Goal: Task Accomplishment & Management: Use online tool/utility

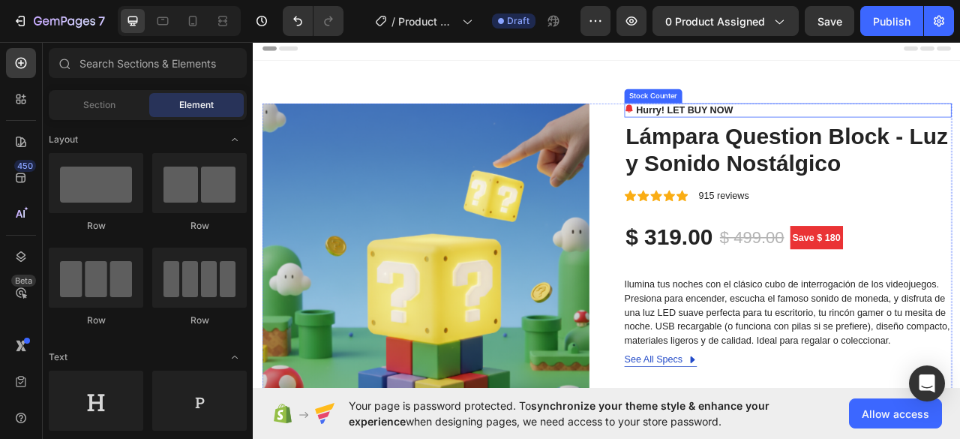
click at [789, 130] on p "Hurry! LET BUY NOW" at bounding box center [801, 130] width 123 height 18
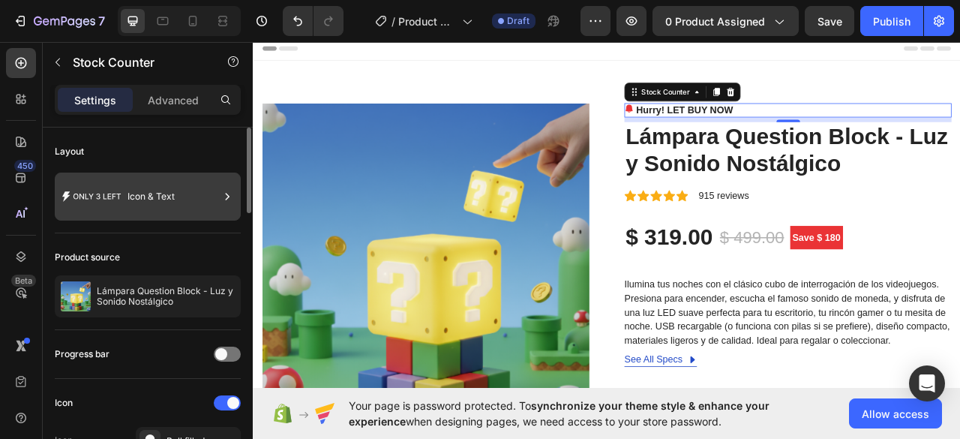
click at [138, 210] on div "Icon & Text" at bounding box center [172, 196] width 91 height 34
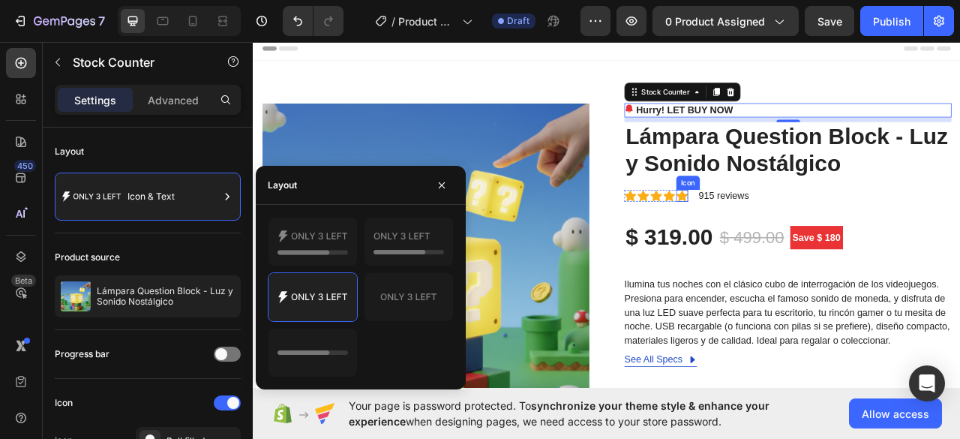
click at [791, 236] on icon at bounding box center [798, 239] width 15 height 14
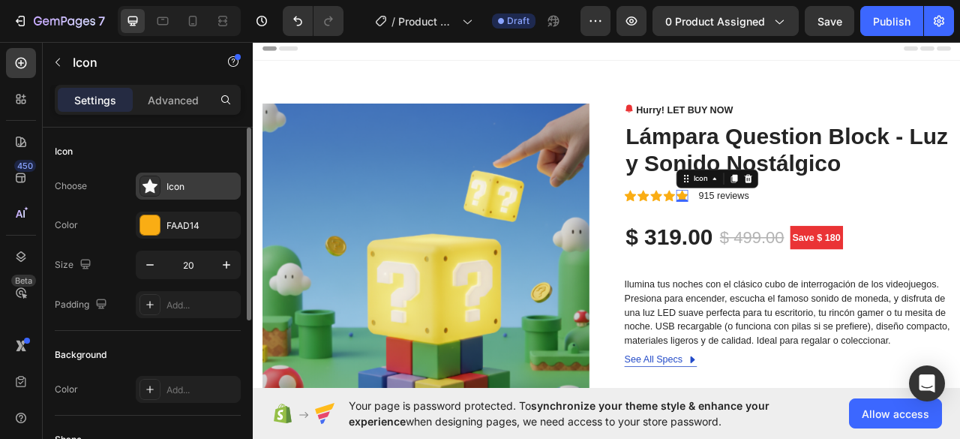
click at [168, 185] on div "Icon" at bounding box center [201, 186] width 70 height 13
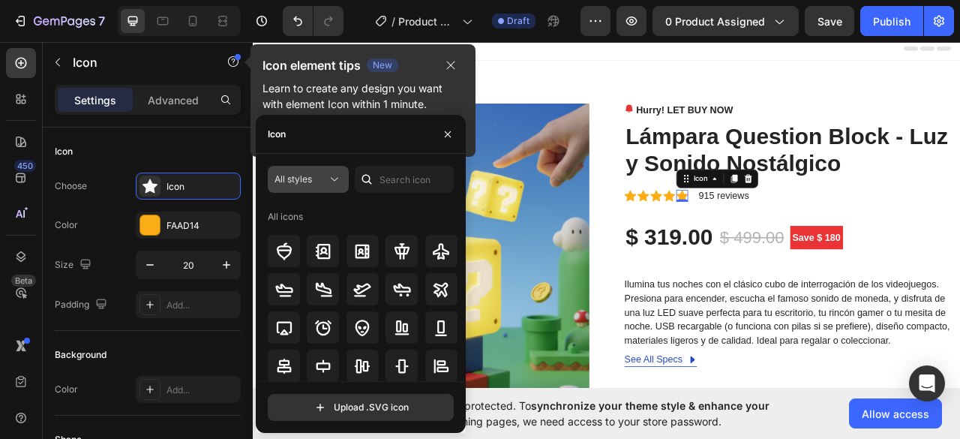
click at [334, 175] on icon at bounding box center [334, 179] width 15 height 15
click at [398, 212] on div "All icons" at bounding box center [363, 217] width 190 height 24
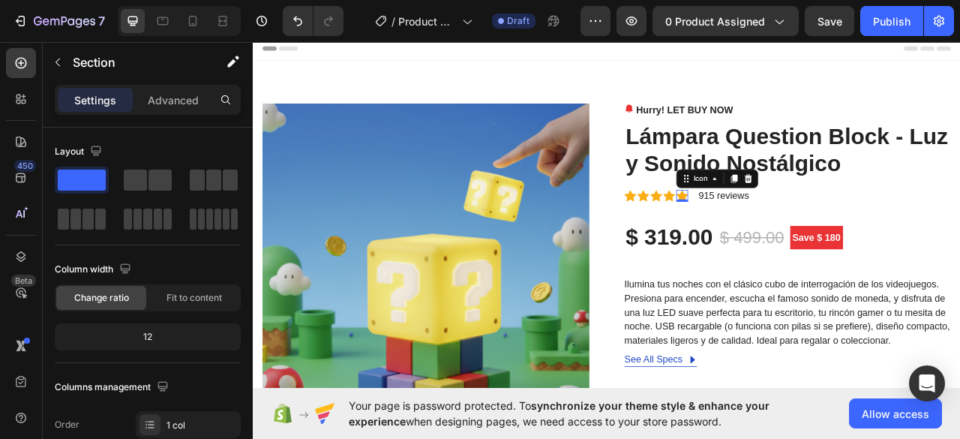
click at [796, 238] on icon at bounding box center [798, 239] width 15 height 14
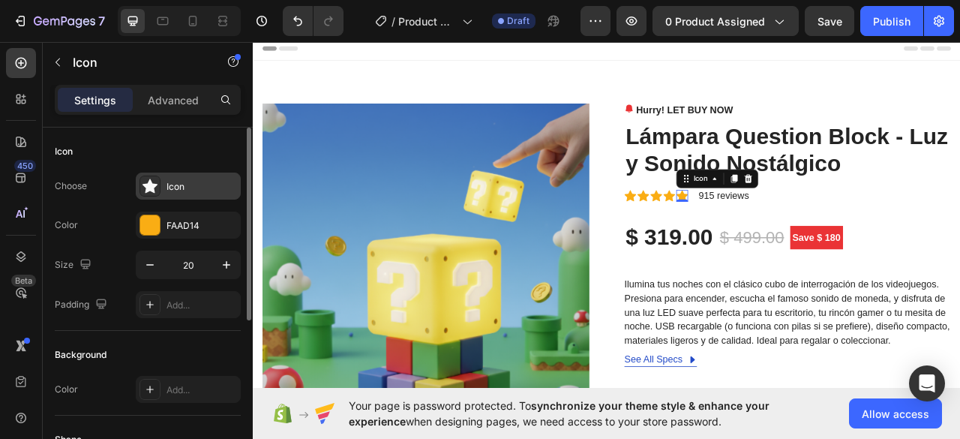
click at [166, 190] on div "Icon" at bounding box center [201, 186] width 70 height 13
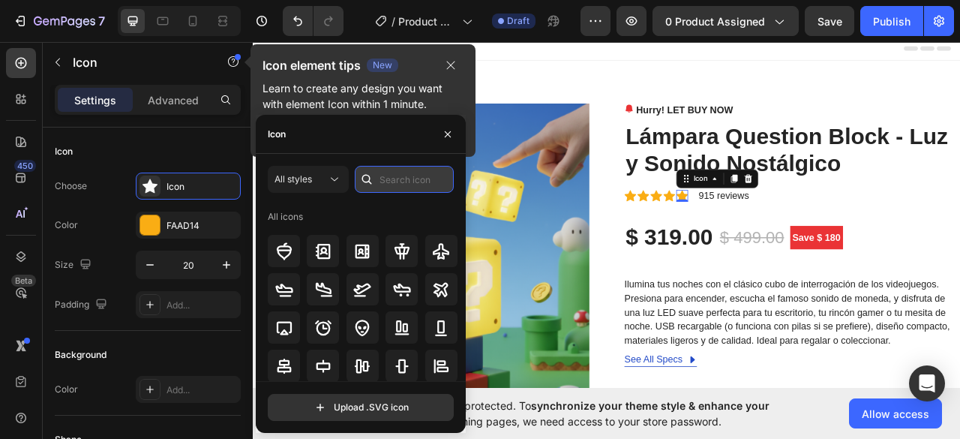
click at [418, 172] on input "text" at bounding box center [404, 179] width 99 height 27
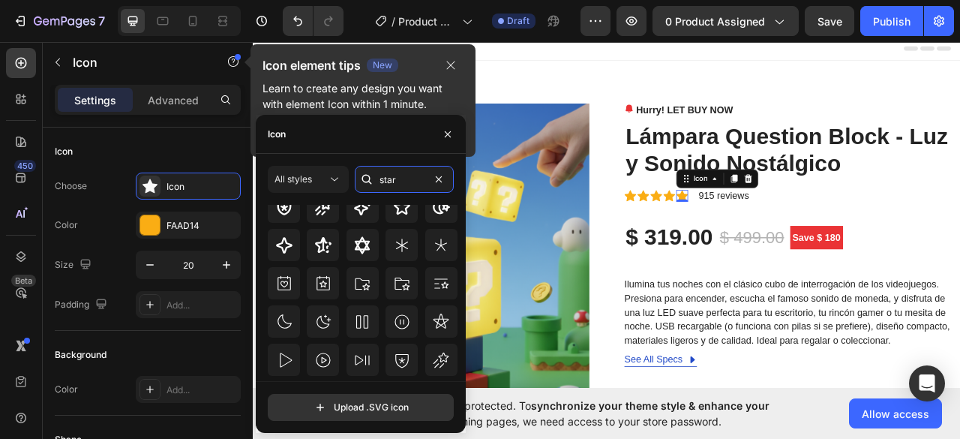
scroll to position [150, 0]
type input "star"
click at [334, 245] on div at bounding box center [323, 243] width 32 height 32
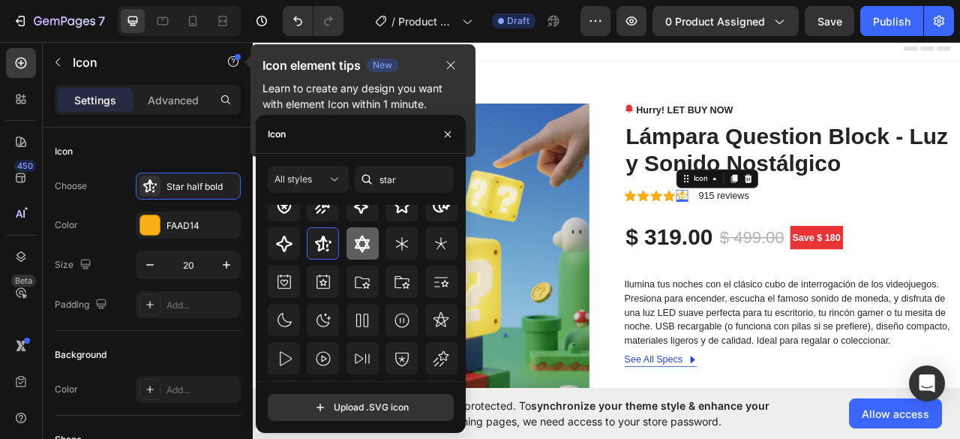
scroll to position [75, 0]
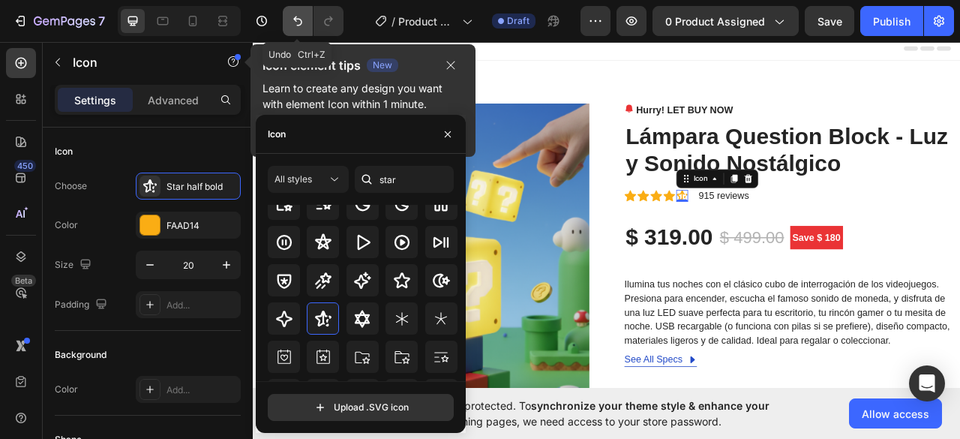
click at [292, 22] on icon "Undo/Redo" at bounding box center [297, 20] width 15 height 15
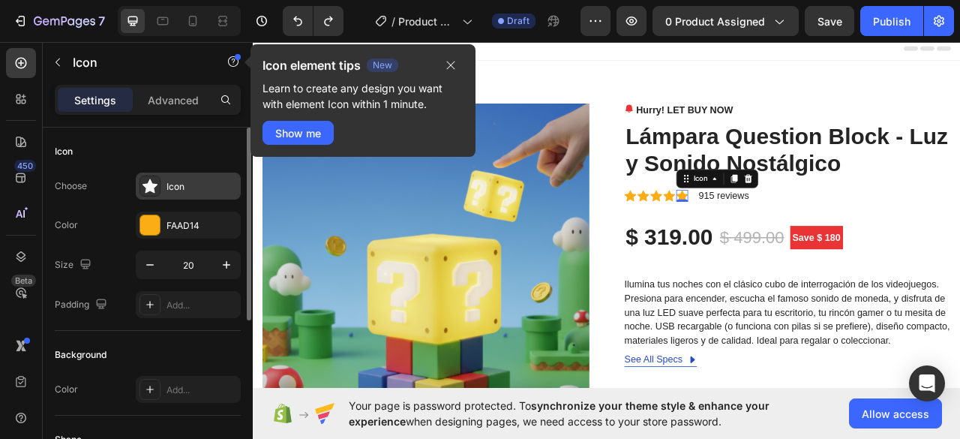
click at [180, 181] on div "Icon" at bounding box center [201, 186] width 70 height 13
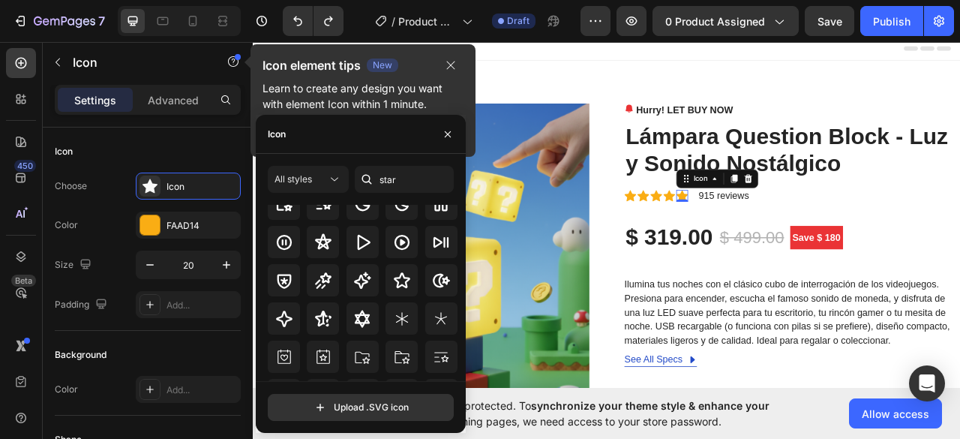
scroll to position [64, 0]
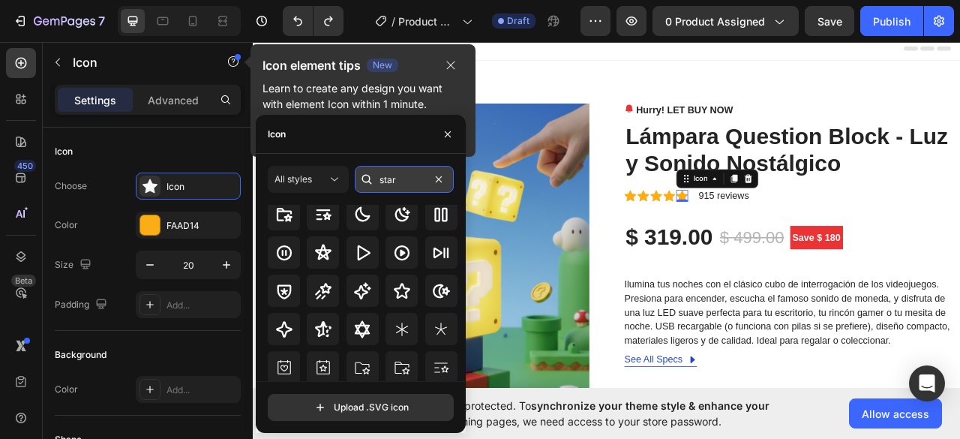
click at [395, 181] on input "star" at bounding box center [404, 179] width 99 height 27
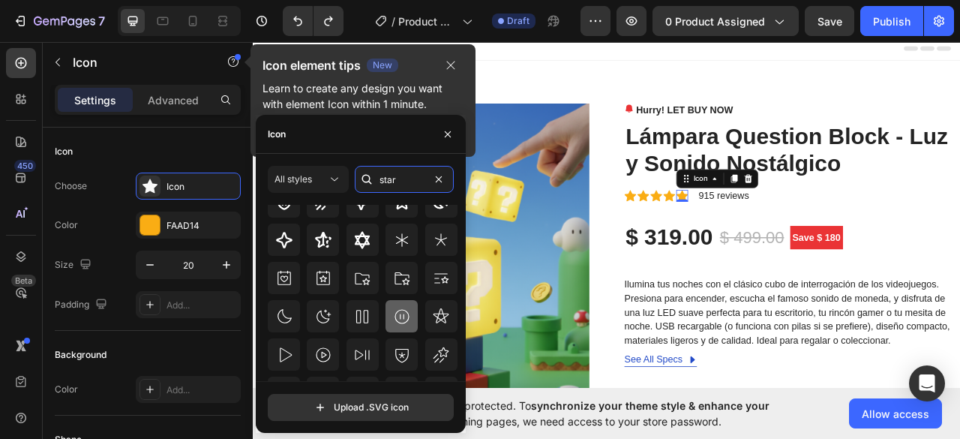
scroll to position [198, 0]
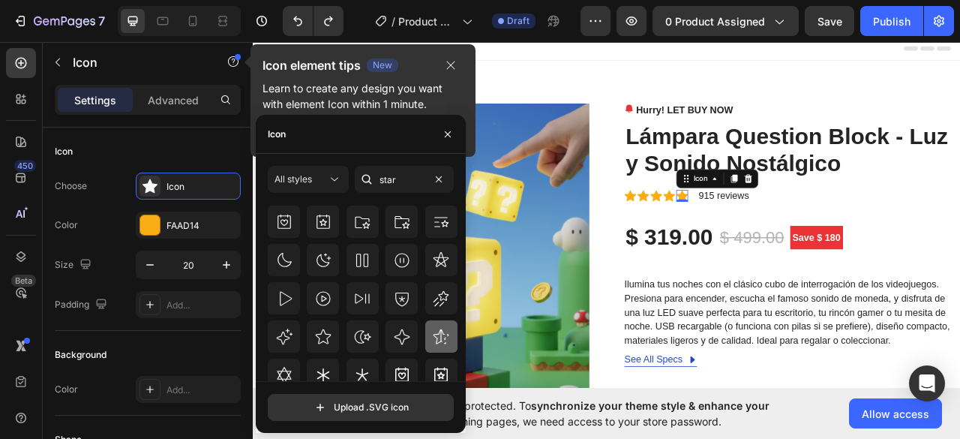
click at [446, 334] on div at bounding box center [441, 336] width 32 height 32
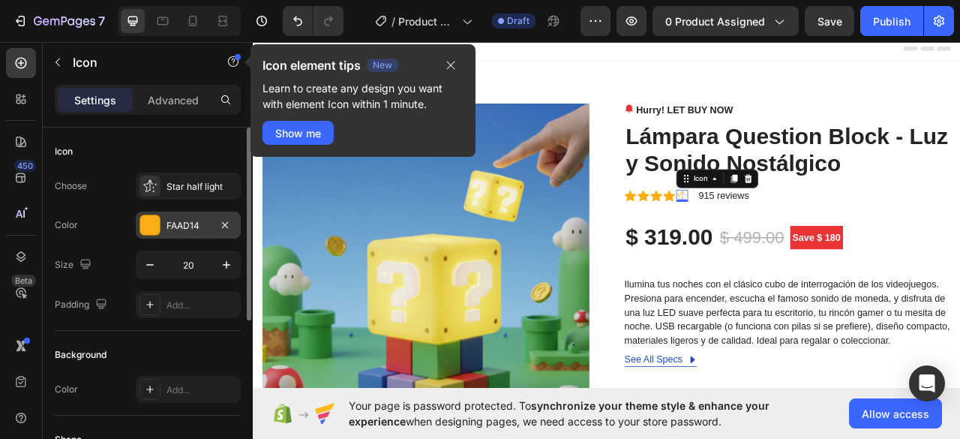
click at [151, 220] on div at bounding box center [149, 224] width 19 height 19
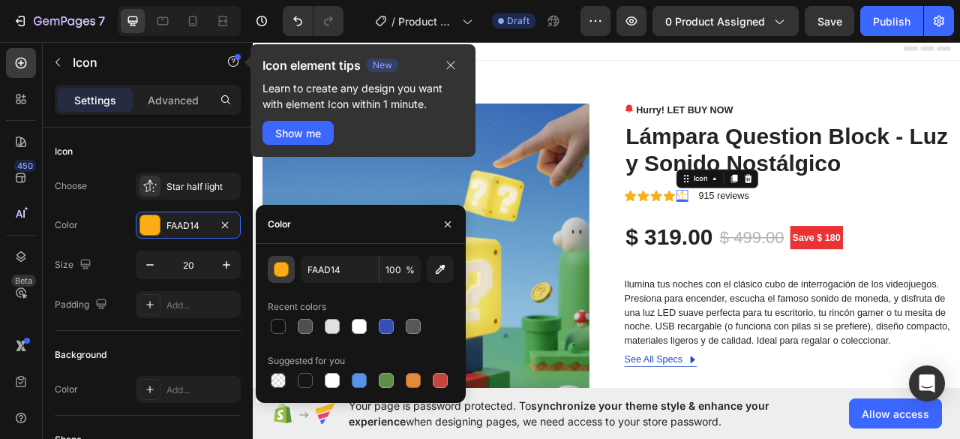
click at [282, 269] on div "button" at bounding box center [281, 269] width 15 height 15
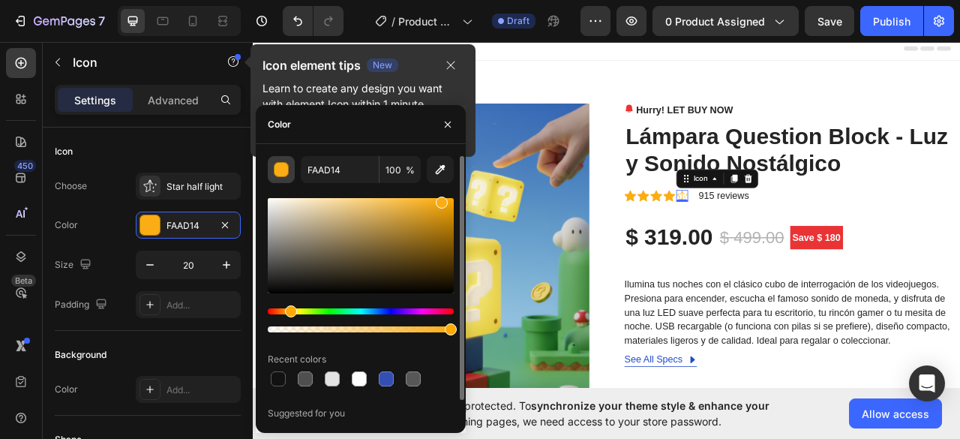
click at [275, 165] on div "button" at bounding box center [281, 170] width 15 height 15
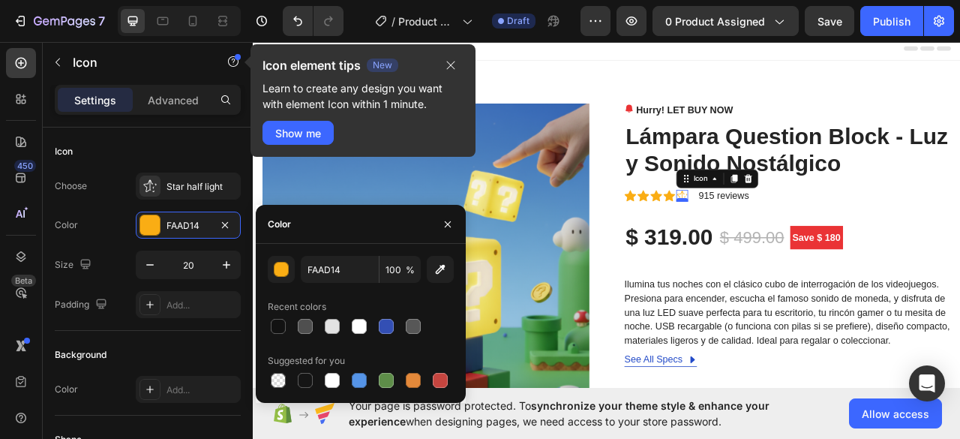
click at [792, 242] on div at bounding box center [798, 243] width 15 height 4
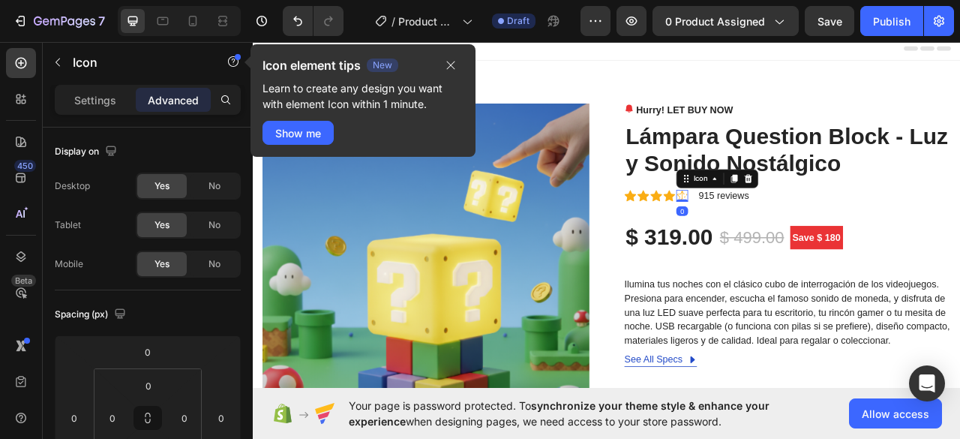
click at [792, 235] on icon at bounding box center [798, 238] width 13 height 13
click at [458, 65] on button "button" at bounding box center [450, 65] width 25 height 18
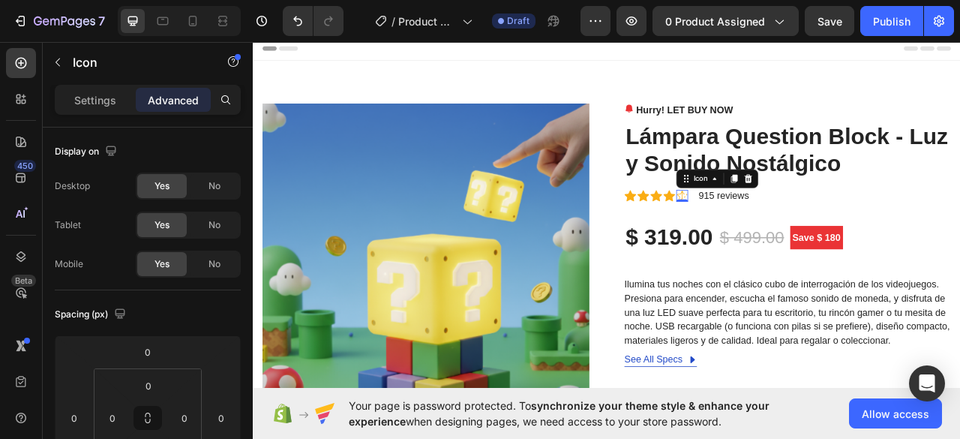
click at [795, 238] on icon at bounding box center [798, 238] width 15 height 15
click at [119, 93] on div "Settings" at bounding box center [95, 100] width 75 height 24
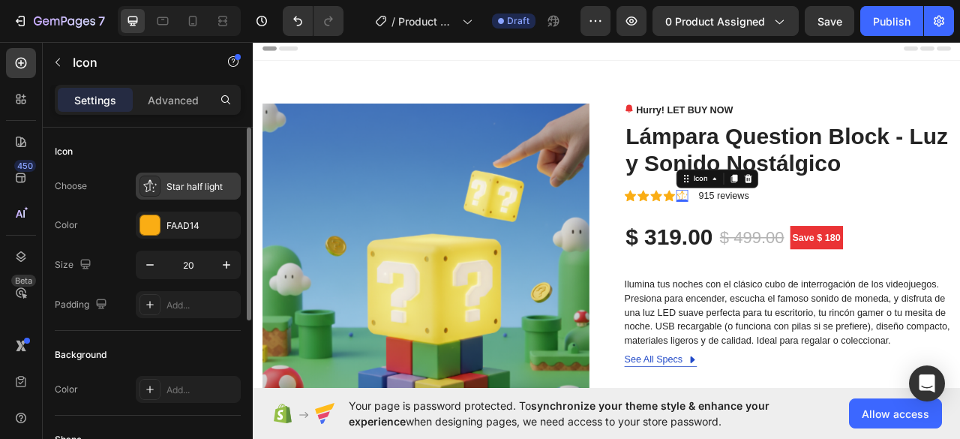
click at [186, 185] on div "Star half light" at bounding box center [201, 186] width 70 height 13
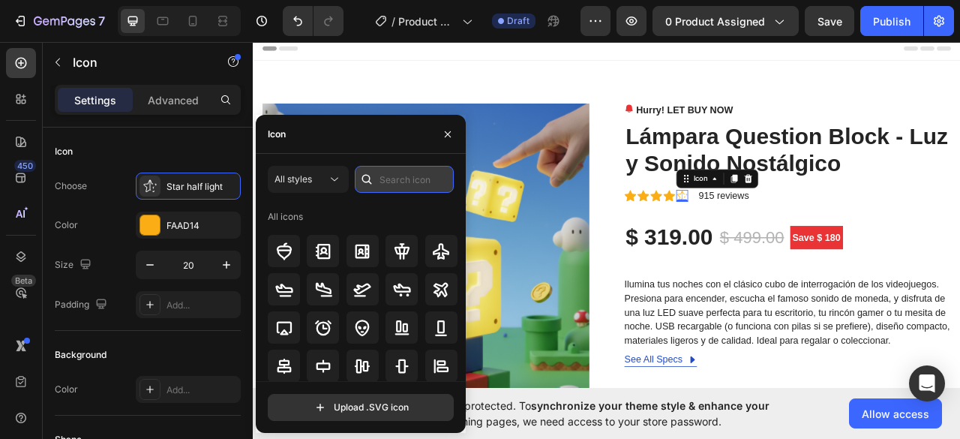
click at [391, 184] on input "text" at bounding box center [404, 179] width 99 height 27
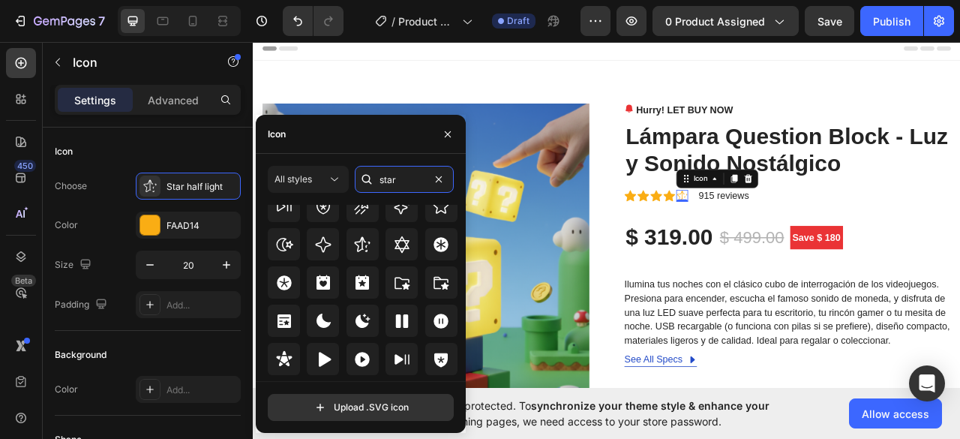
scroll to position [498, 0]
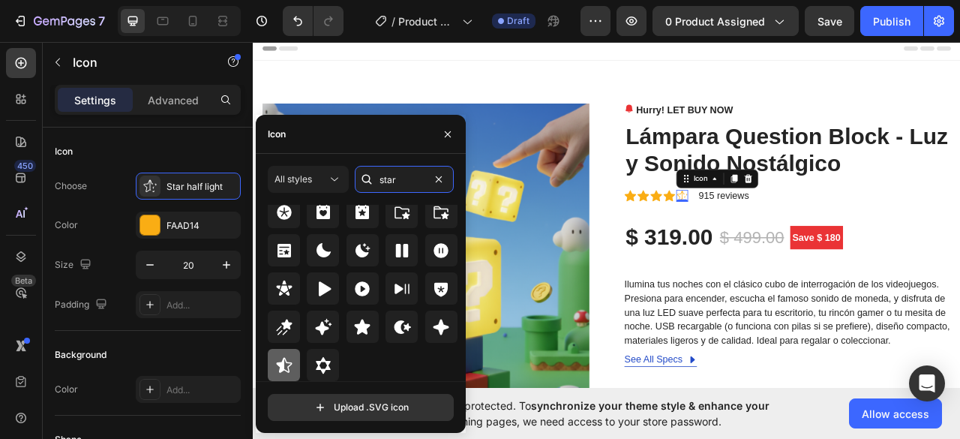
type input "star"
click at [288, 361] on icon at bounding box center [284, 365] width 18 height 18
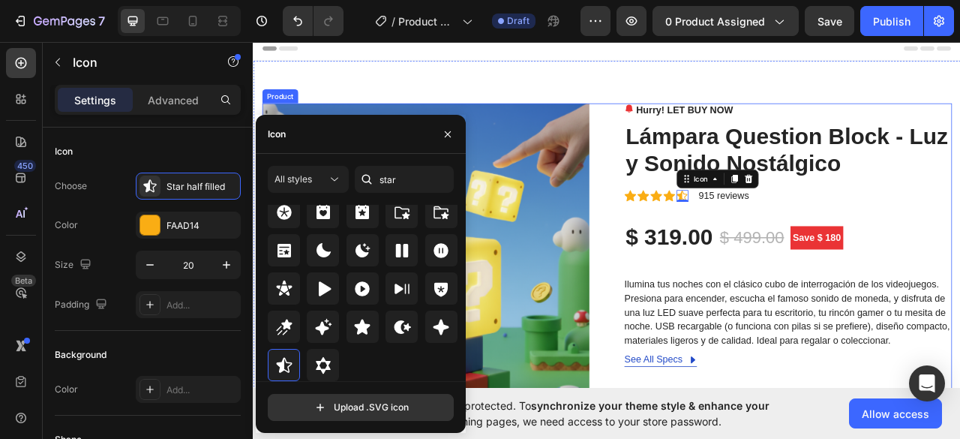
click at [959, 214] on h2 "Lámpara Question Block - Luz y Sonido Nostálgico" at bounding box center [933, 180] width 416 height 71
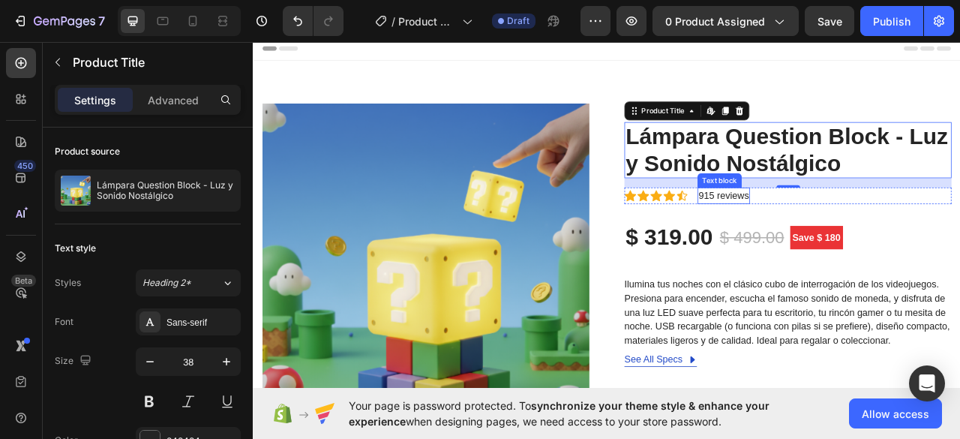
click at [825, 238] on p "915 reviews" at bounding box center [851, 238] width 64 height 18
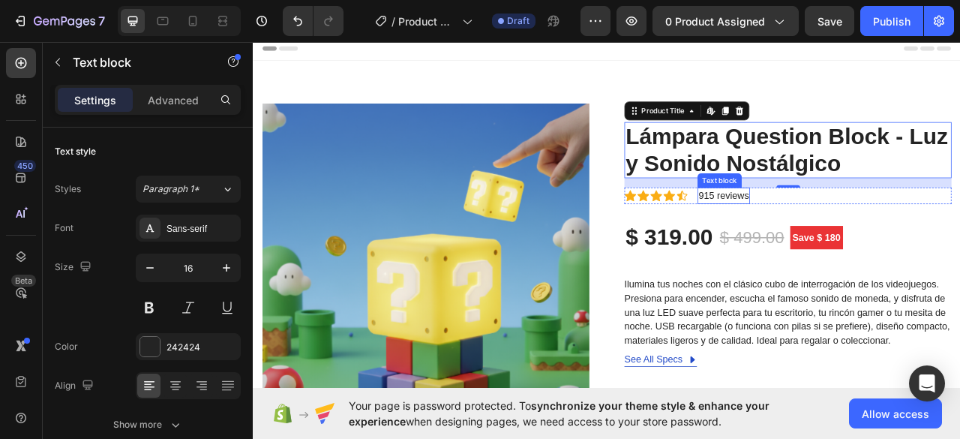
click at [825, 238] on p "915 reviews" at bounding box center [851, 238] width 64 height 18
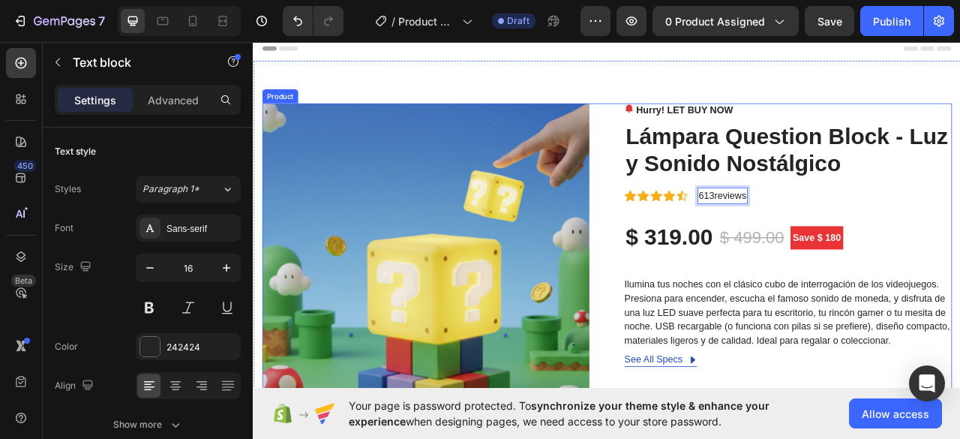
click at [959, 247] on div "Icon Icon Icon Icon Icon Icon List Hoz [STREET_ADDRESS]" at bounding box center [933, 238] width 416 height 21
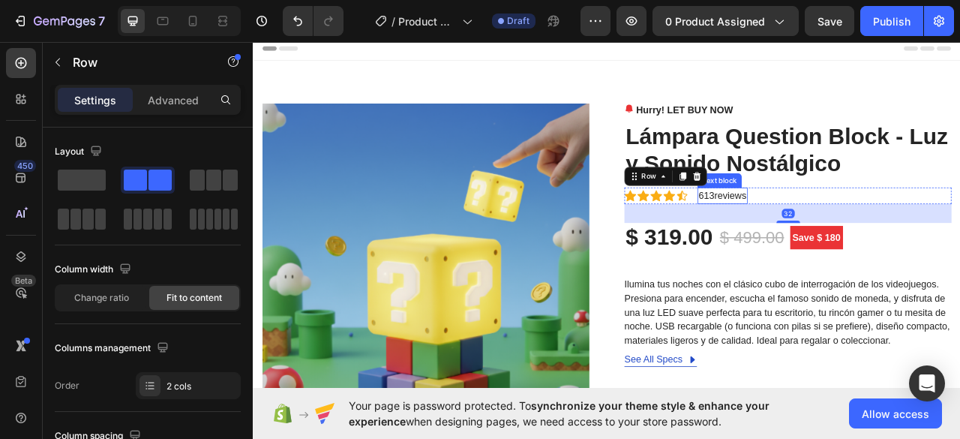
click at [833, 241] on p "613reviews" at bounding box center [849, 238] width 61 height 18
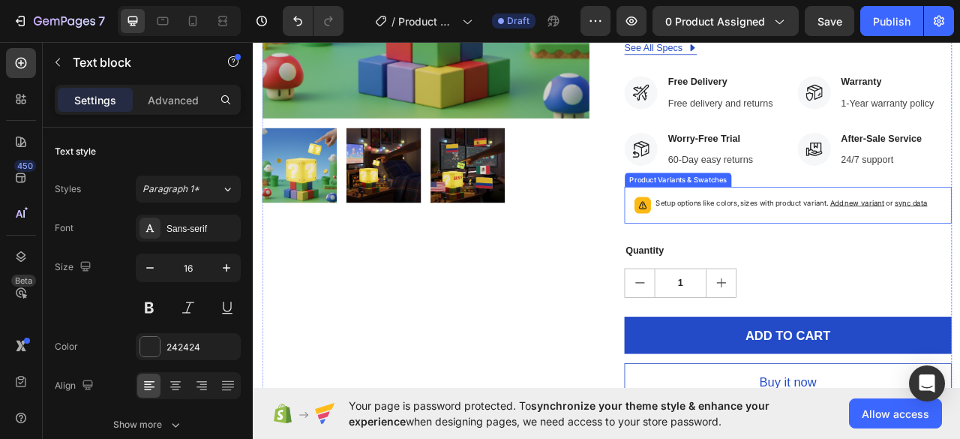
scroll to position [97, 0]
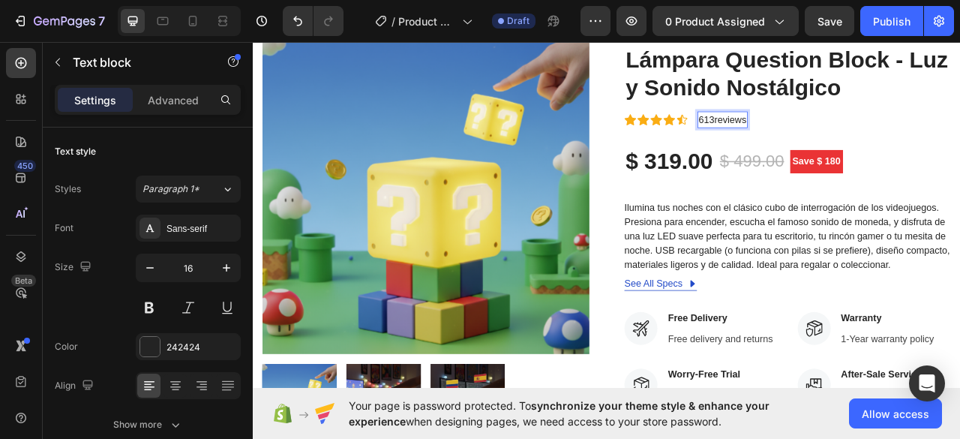
click at [841, 136] on p "613reviews" at bounding box center [849, 142] width 61 height 18
click at [837, 142] on p "613reviews" at bounding box center [849, 142] width 61 height 18
click at [959, 126] on div "Hurry! LET BUY NOW Stock Counter Lámpara Question Block - Luz y Sonido Nostálgi…" at bounding box center [933, 411] width 416 height 775
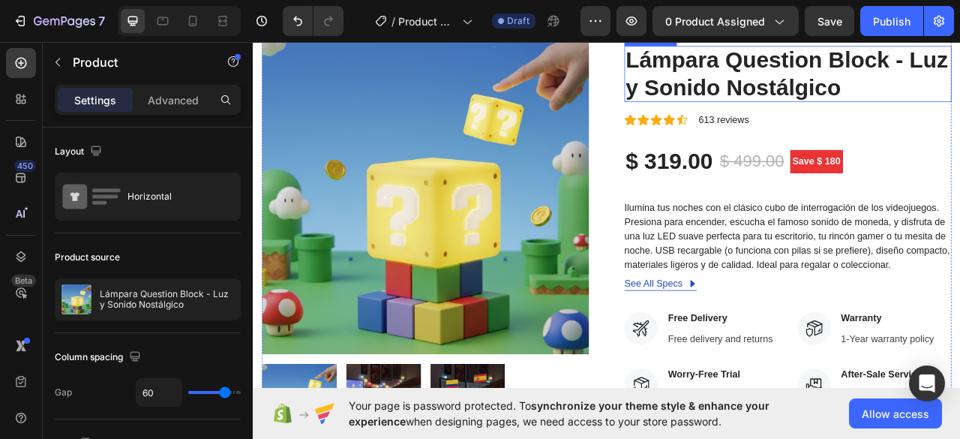
scroll to position [0, 0]
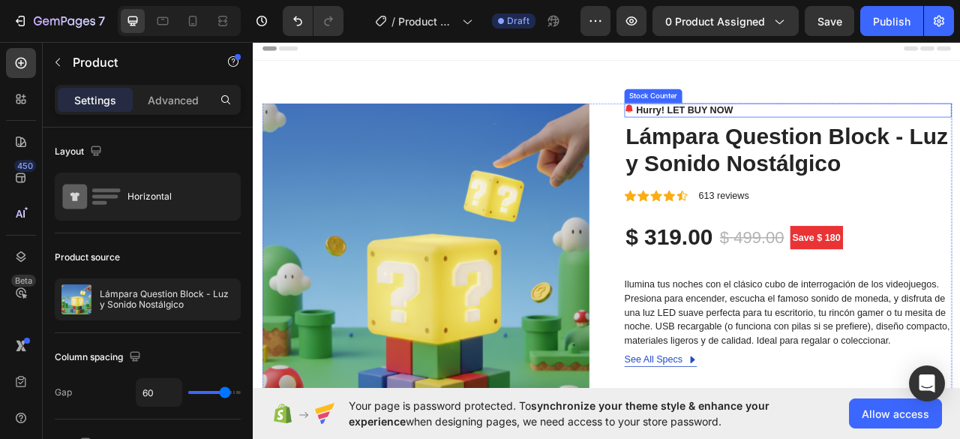
click at [774, 127] on p "Hurry! LET BUY NOW" at bounding box center [801, 130] width 123 height 18
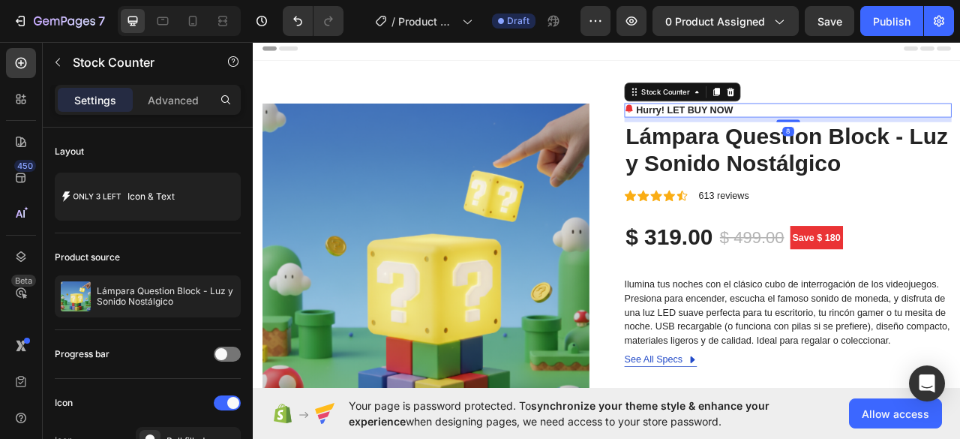
click at [774, 127] on p "Hurry! LET BUY NOW" at bounding box center [801, 130] width 123 height 18
click at [761, 133] on p "Hurry! LET BUY NOW" at bounding box center [801, 130] width 123 height 18
click at [765, 125] on p "Hurry! LET BUY NOW" at bounding box center [801, 130] width 123 height 18
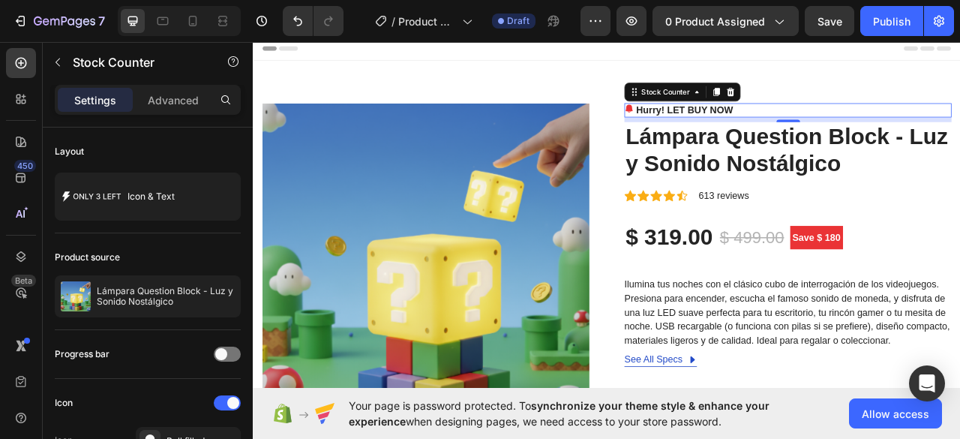
click at [765, 125] on p "Hurry! LET BUY NOW" at bounding box center [801, 130] width 123 height 18
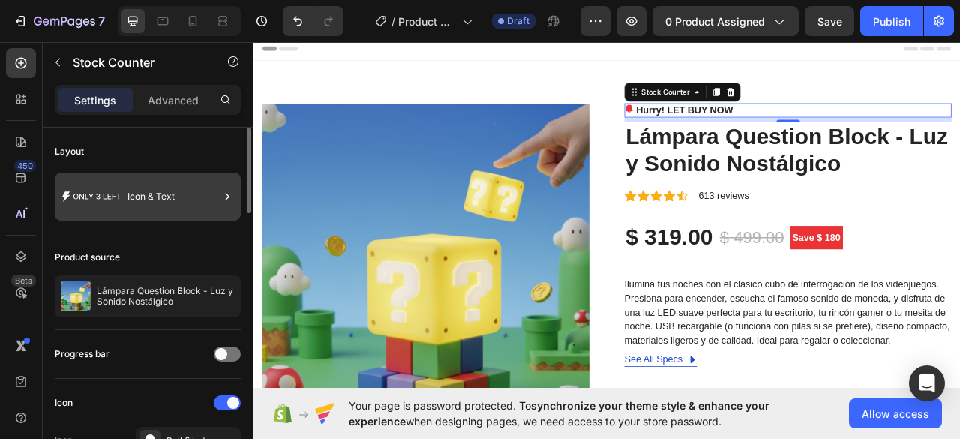
click at [145, 189] on div "Icon & Text" at bounding box center [172, 196] width 91 height 34
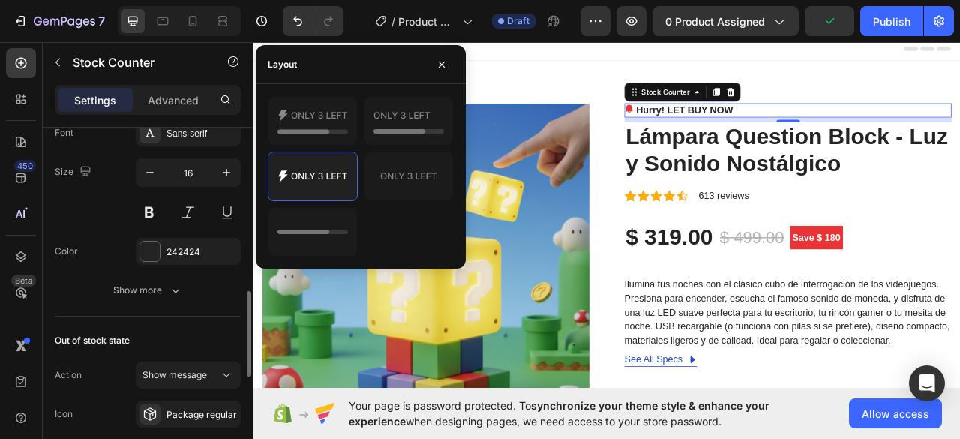
scroll to position [525, 0]
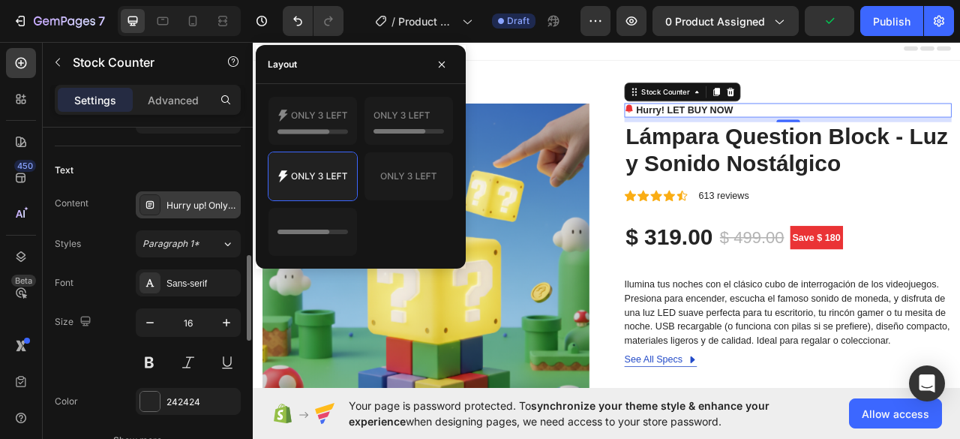
click at [193, 203] on div "Hurry up! Only %number% left in stock" at bounding box center [201, 205] width 70 height 13
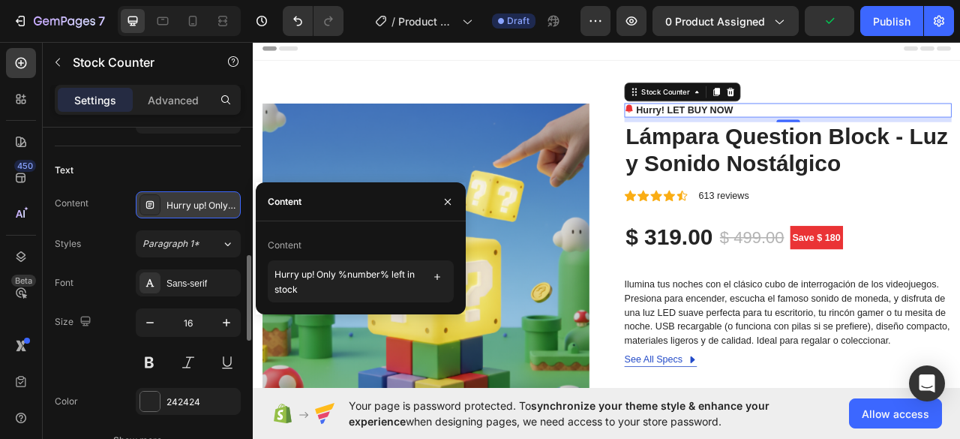
click at [193, 203] on div "Hurry up! Only %number% left in stock" at bounding box center [201, 205] width 70 height 13
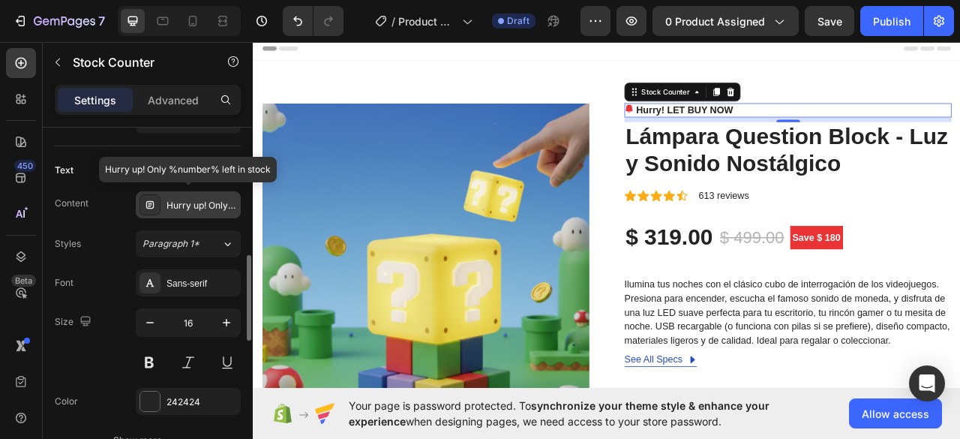
click at [193, 203] on div "Hurry up! Only %number% left in stock" at bounding box center [201, 205] width 70 height 13
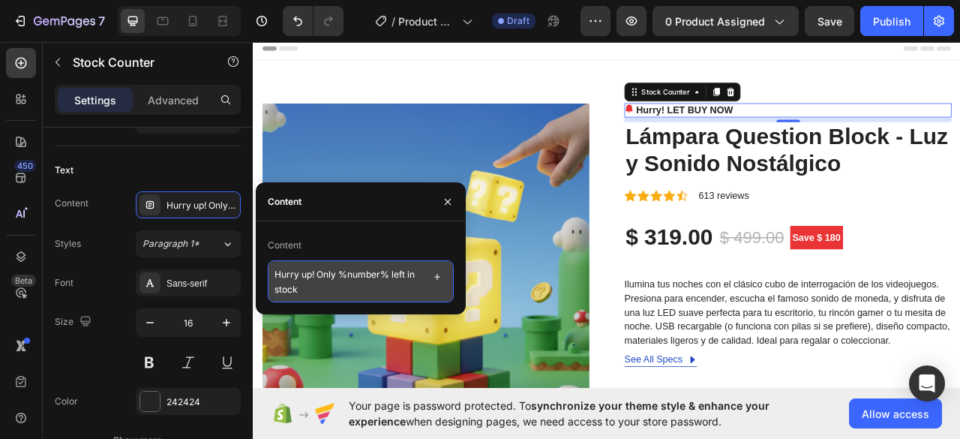
click at [324, 281] on textarea "Hurry up! Only %number% left in stock" at bounding box center [361, 281] width 186 height 42
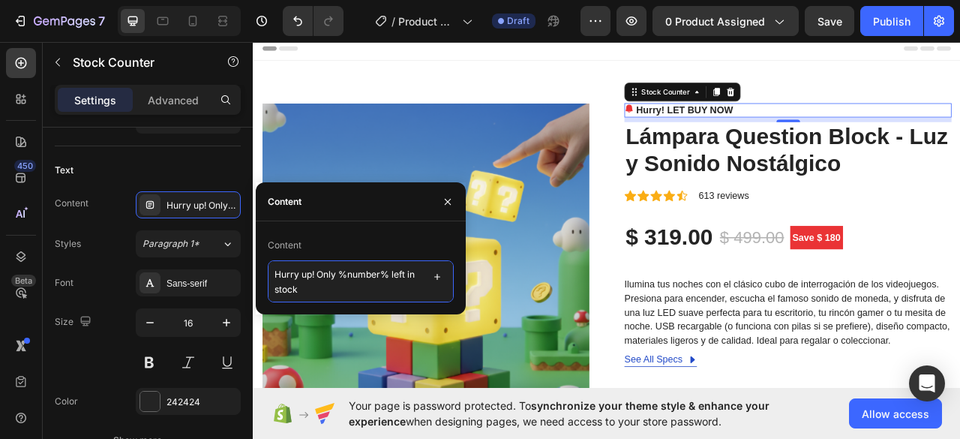
click at [324, 281] on textarea "Hurry up! Only %number% left in stock" at bounding box center [361, 281] width 186 height 42
type textarea "Quedan pocas unidades!"
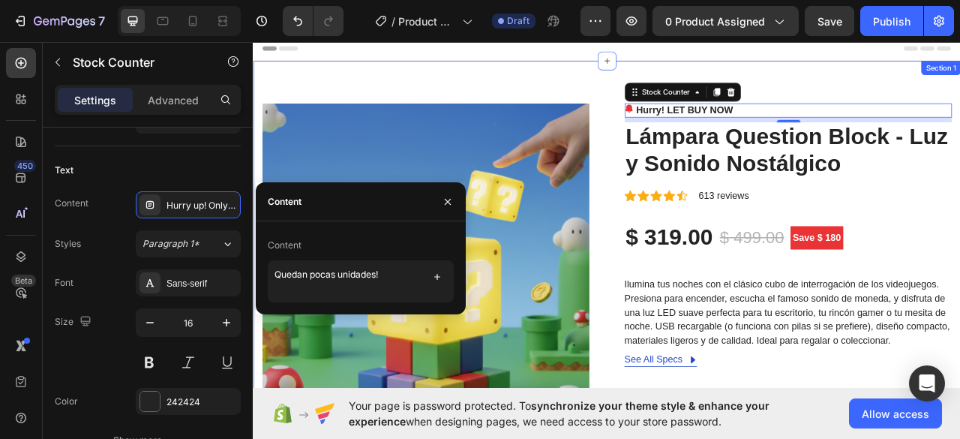
click at [959, 49] on div "Header" at bounding box center [703, 51] width 876 height 30
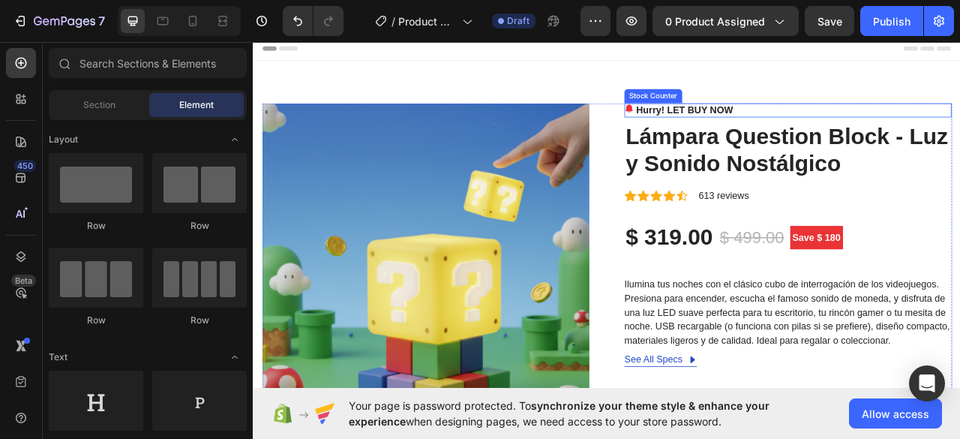
click at [749, 126] on p "Hurry! LET BUY NOW" at bounding box center [801, 130] width 123 height 18
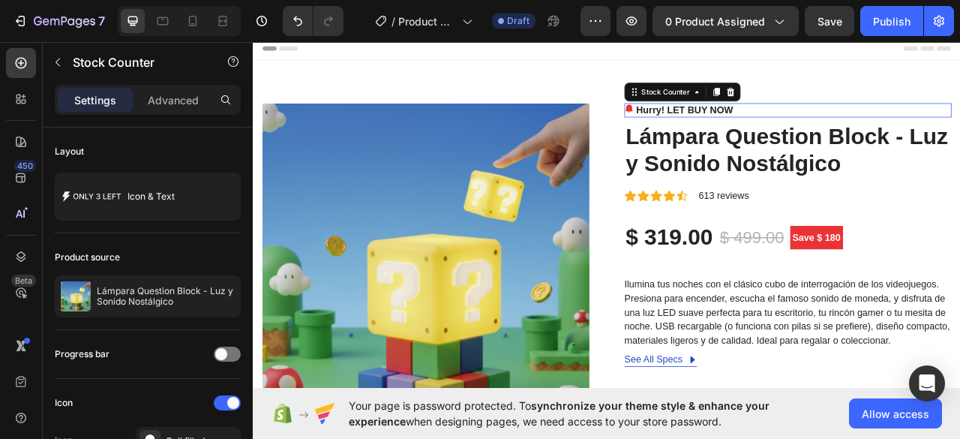
click at [749, 126] on p "Hurry! LET BUY NOW" at bounding box center [801, 130] width 123 height 18
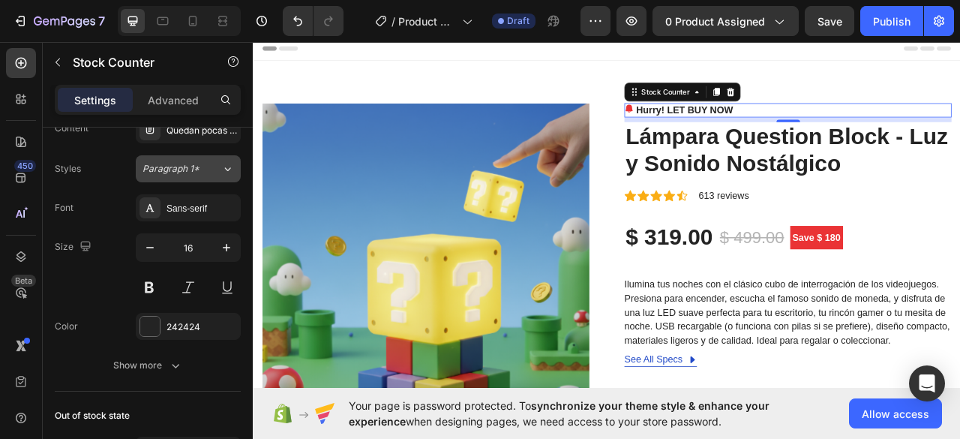
scroll to position [825, 0]
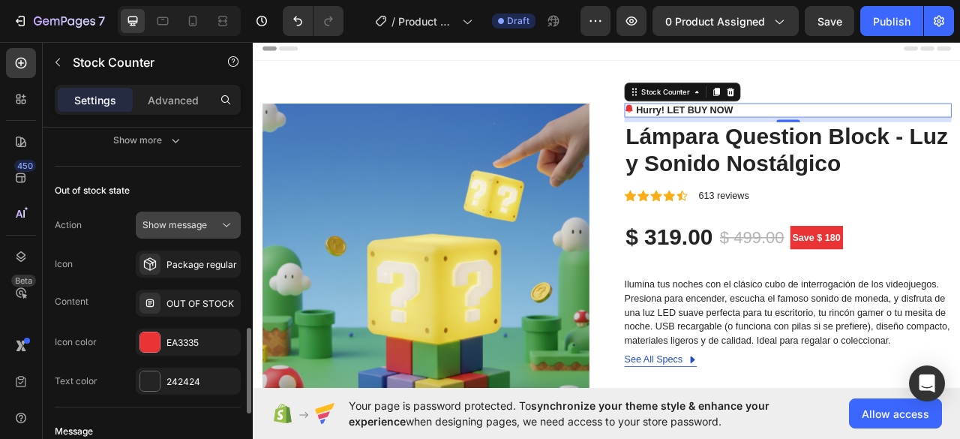
click at [189, 221] on span "Show message" at bounding box center [174, 224] width 64 height 11
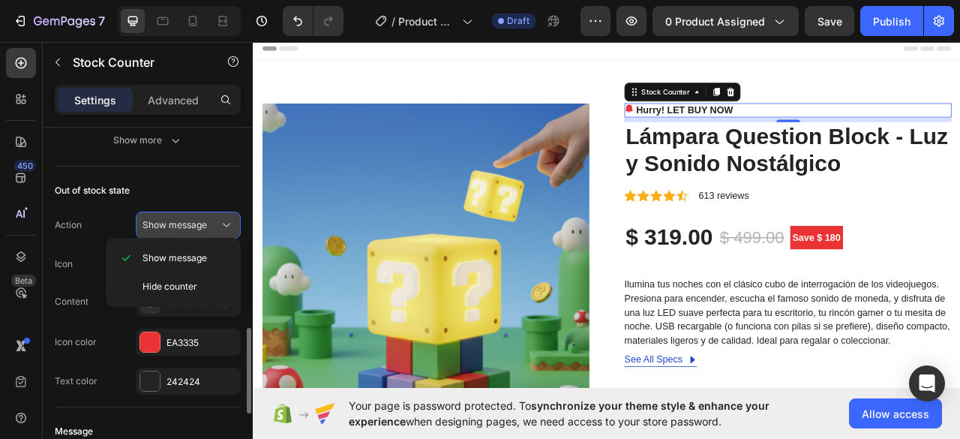
click at [189, 221] on span "Show message" at bounding box center [174, 224] width 64 height 11
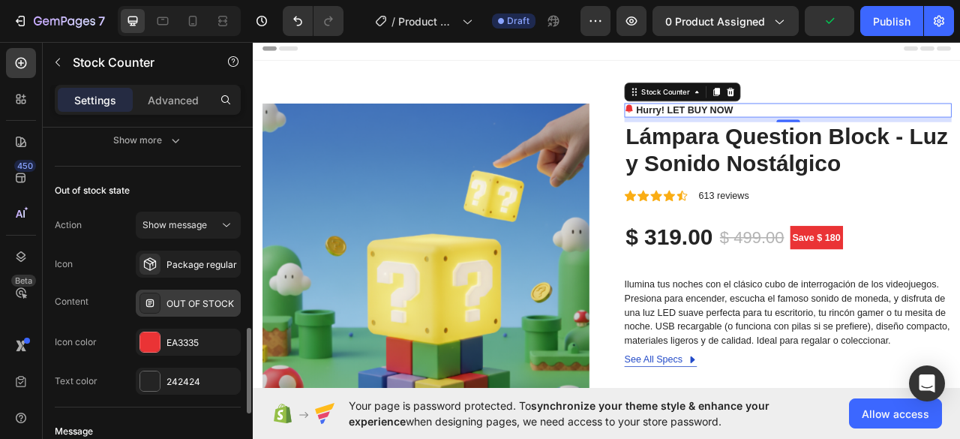
click at [209, 289] on div "OUT OF STOCK" at bounding box center [188, 302] width 105 height 27
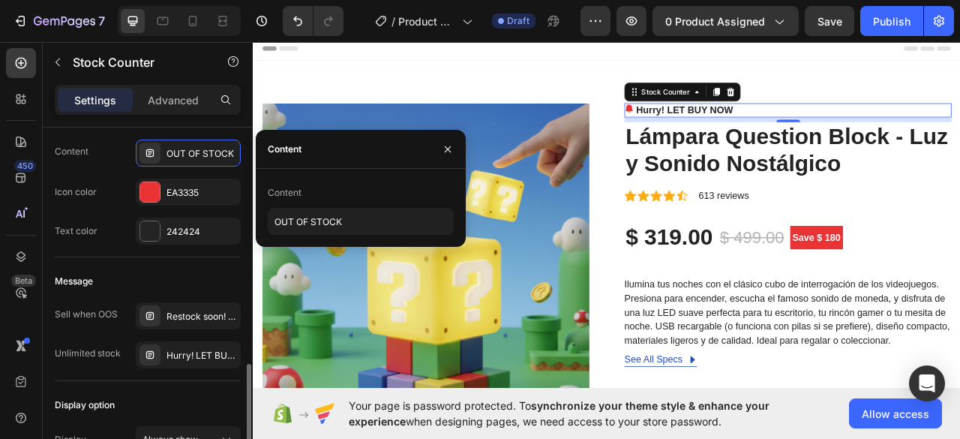
scroll to position [1049, 0]
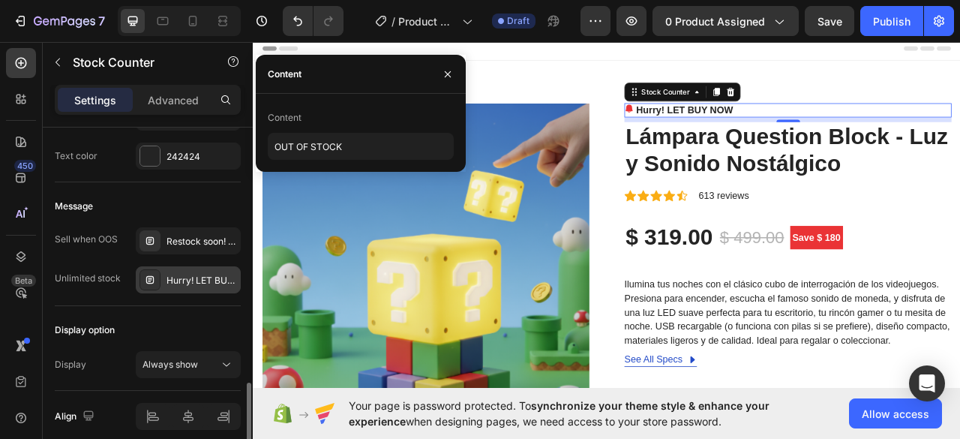
click at [198, 283] on div "Hurry! LET BUY NOW" at bounding box center [188, 279] width 105 height 27
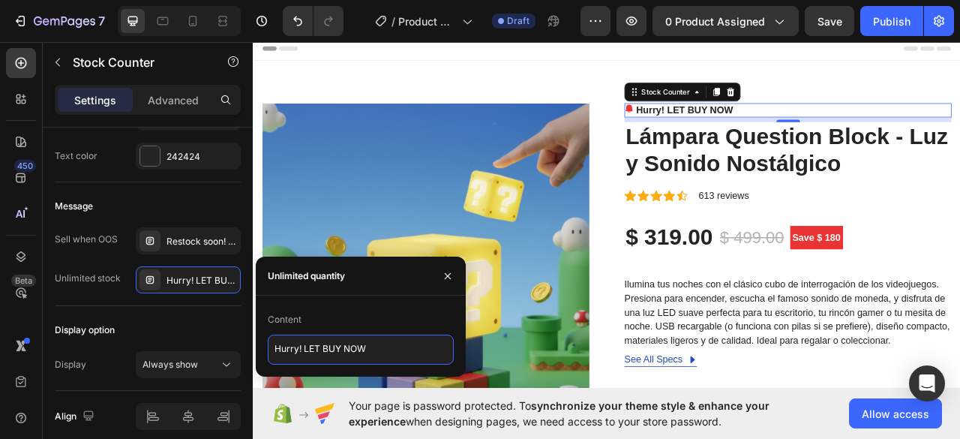
click at [330, 346] on textarea "Hurry! LET BUY NOW" at bounding box center [361, 349] width 186 height 30
type textarea "Quedan pocas unidades!"
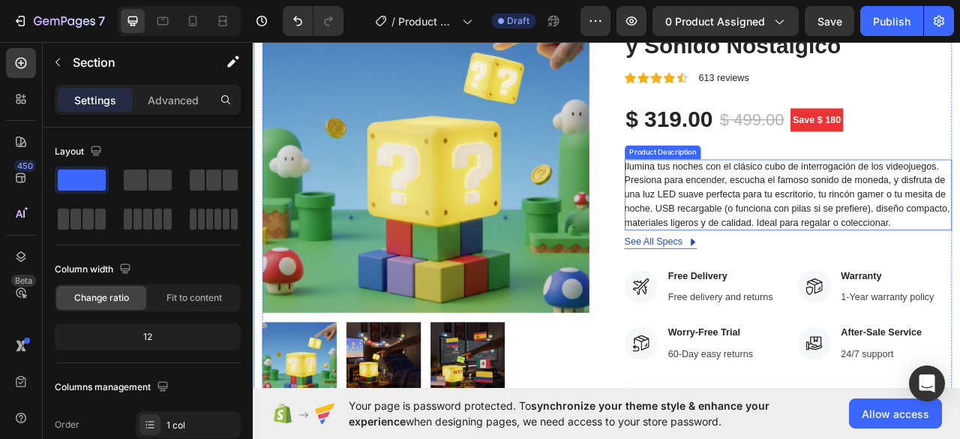
scroll to position [300, 0]
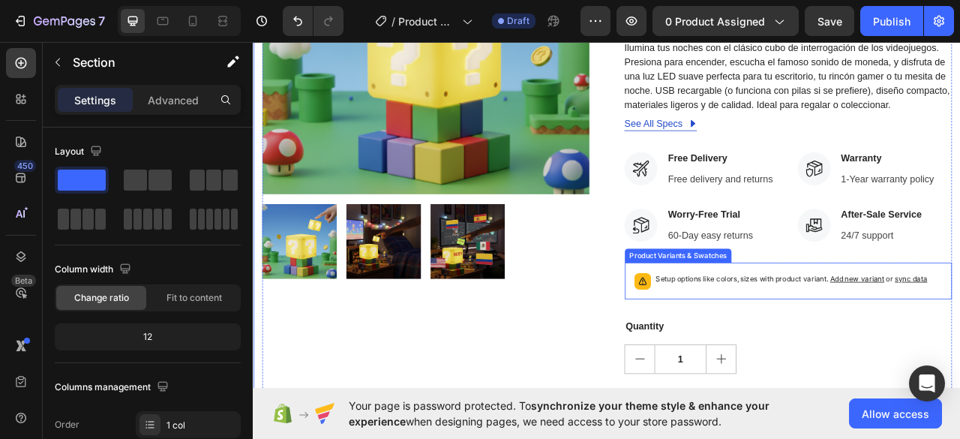
click at [885, 364] on div "Setup options like colors, sizes with product variant. Add new variant or sync …" at bounding box center [933, 347] width 416 height 46
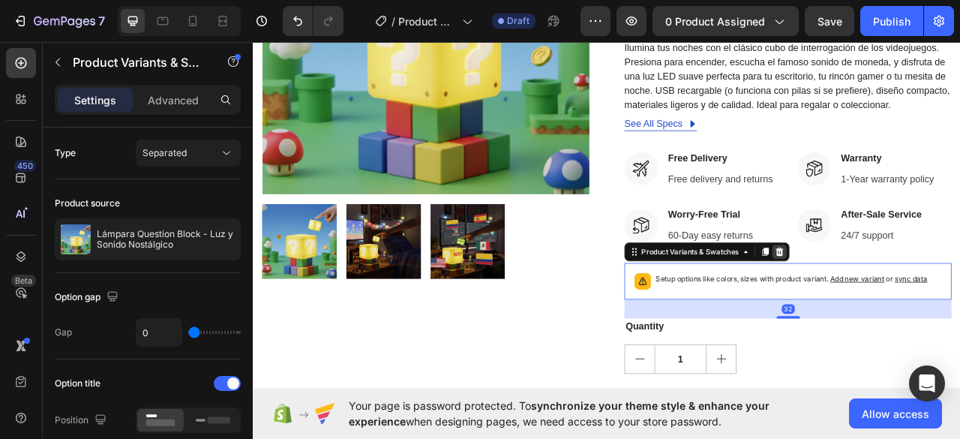
click at [915, 315] on div at bounding box center [922, 310] width 18 height 18
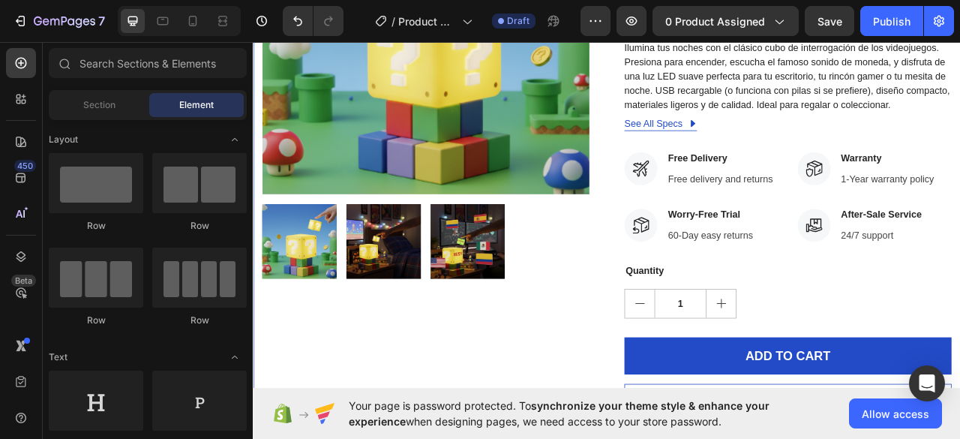
scroll to position [525, 0]
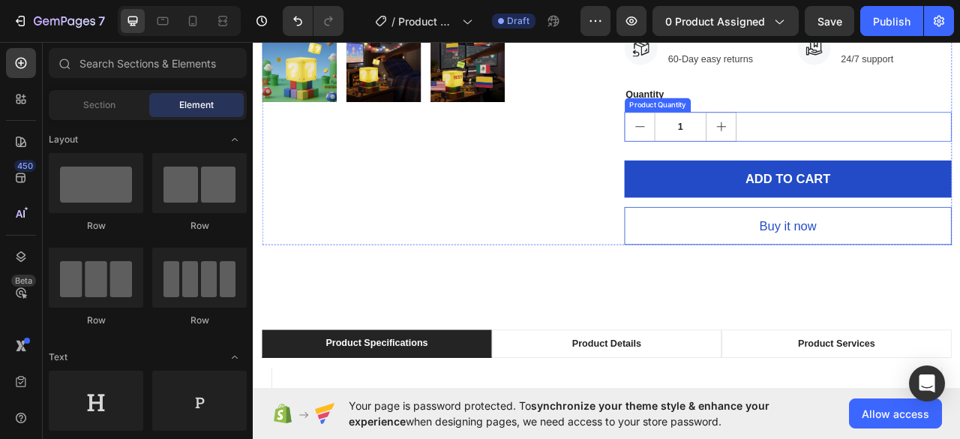
click at [847, 153] on icon "increment" at bounding box center [848, 150] width 16 height 16
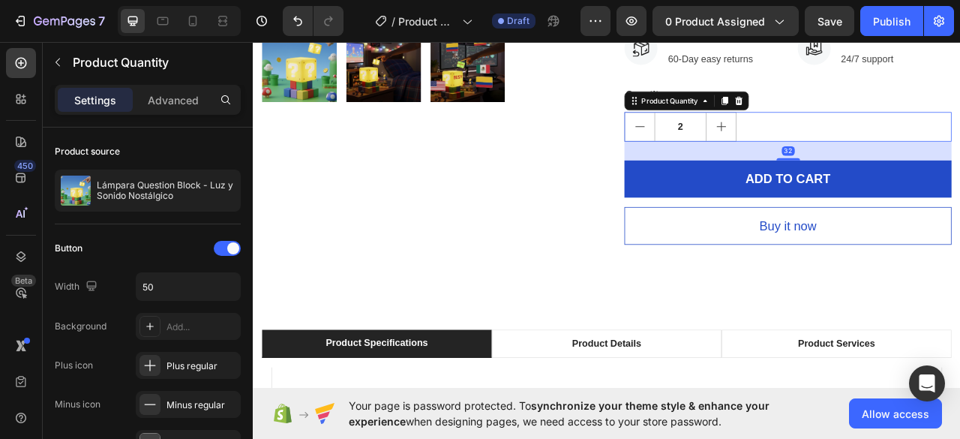
click at [733, 134] on button "decrement" at bounding box center [744, 151] width 37 height 36
type input "1"
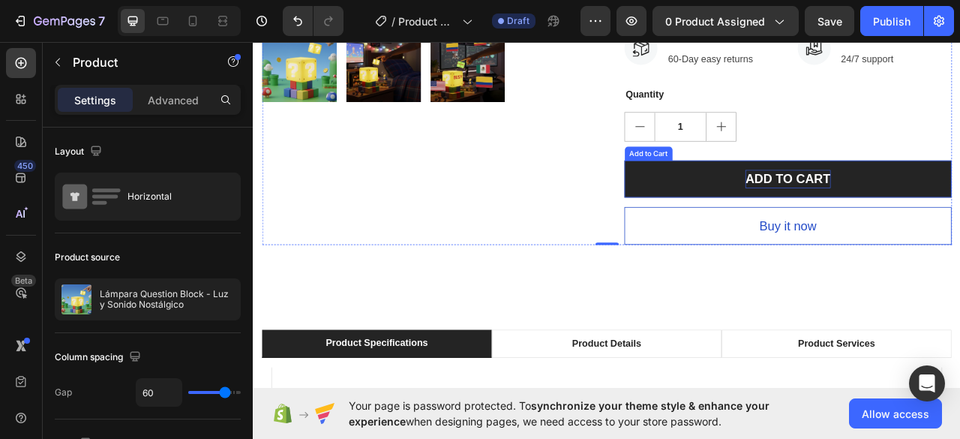
click at [930, 209] on div "ADD TO CART" at bounding box center [933, 217] width 108 height 24
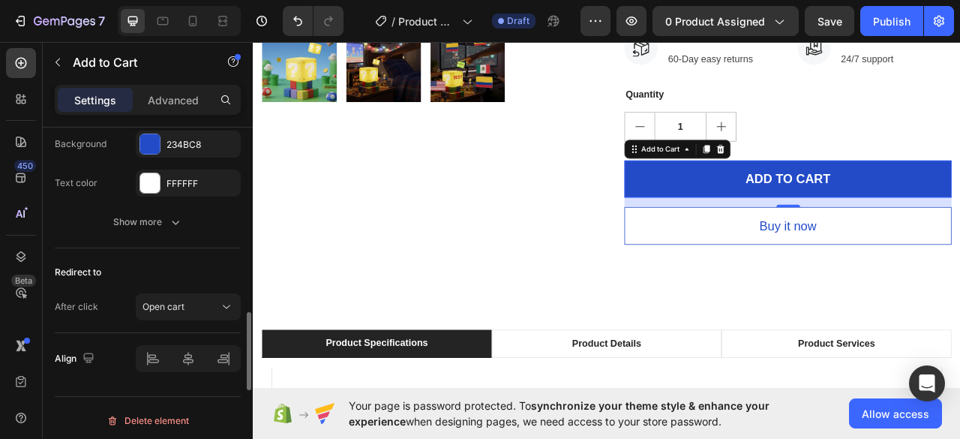
scroll to position [1097, 0]
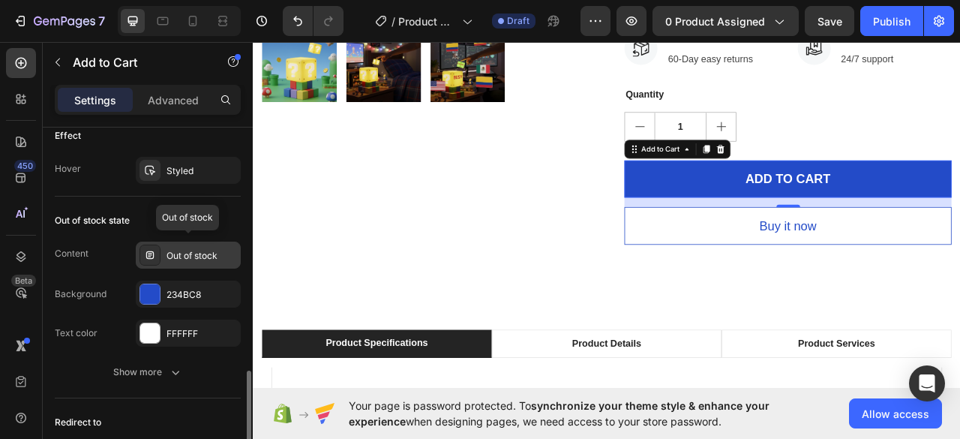
click at [201, 249] on div "Out of stock" at bounding box center [201, 255] width 70 height 13
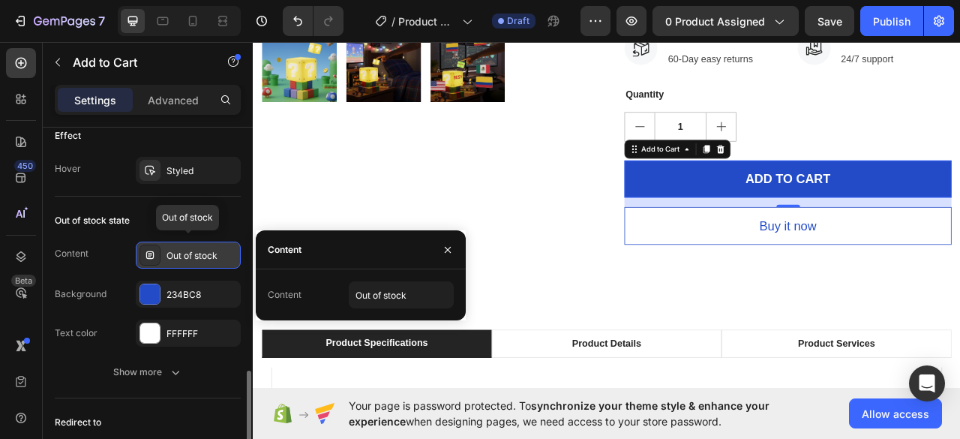
click at [201, 249] on div "Out of stock" at bounding box center [201, 255] width 70 height 13
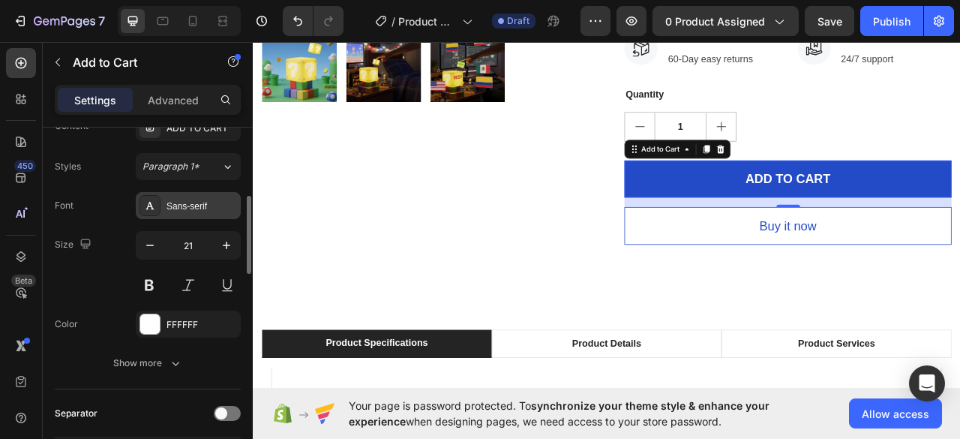
scroll to position [648, 0]
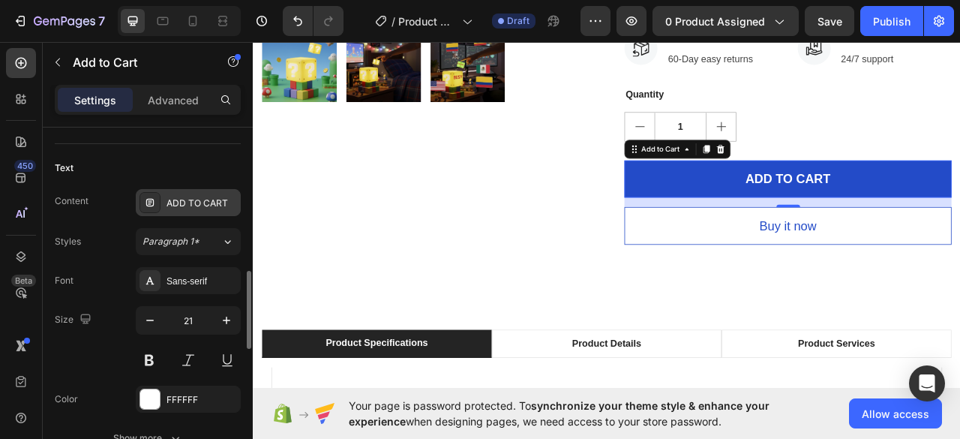
click at [193, 204] on div "ADD TO CART" at bounding box center [201, 202] width 70 height 13
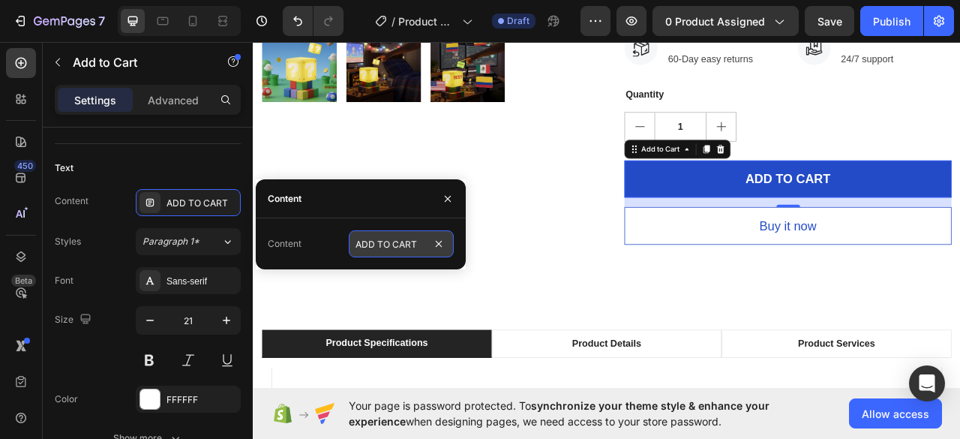
click at [351, 242] on input "ADD TO CART" at bounding box center [401, 243] width 105 height 27
click at [363, 244] on input "ADD TO CART" at bounding box center [401, 243] width 105 height 27
type input "Añadir al carrito"
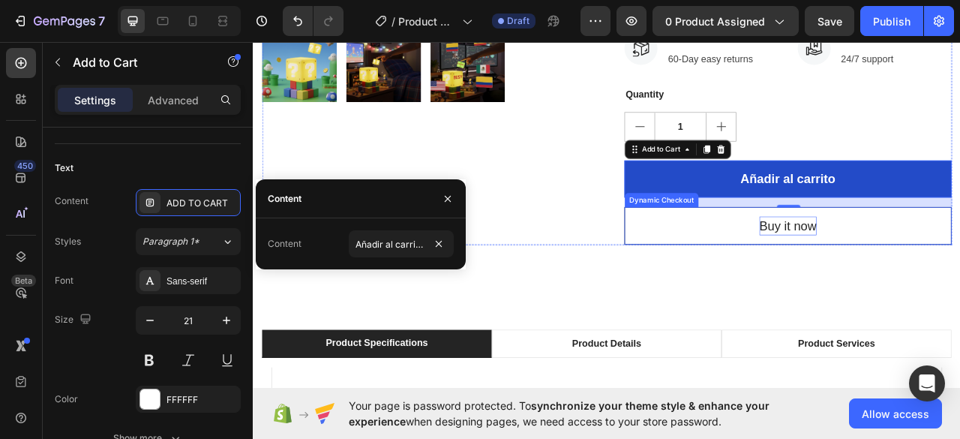
click at [956, 271] on div "Buy it now" at bounding box center [933, 277] width 73 height 24
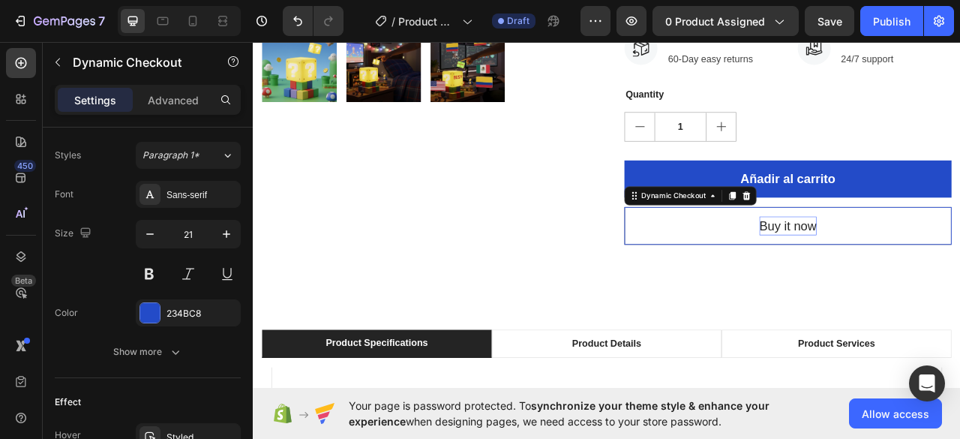
scroll to position [0, 0]
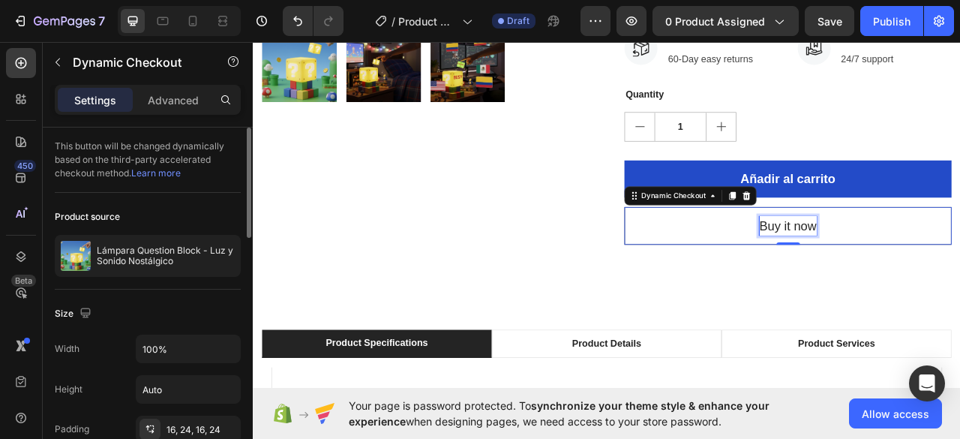
click at [934, 276] on div "Buy it now" at bounding box center [933, 277] width 73 height 24
click at [934, 276] on p "Buy it now" at bounding box center [933, 277] width 73 height 24
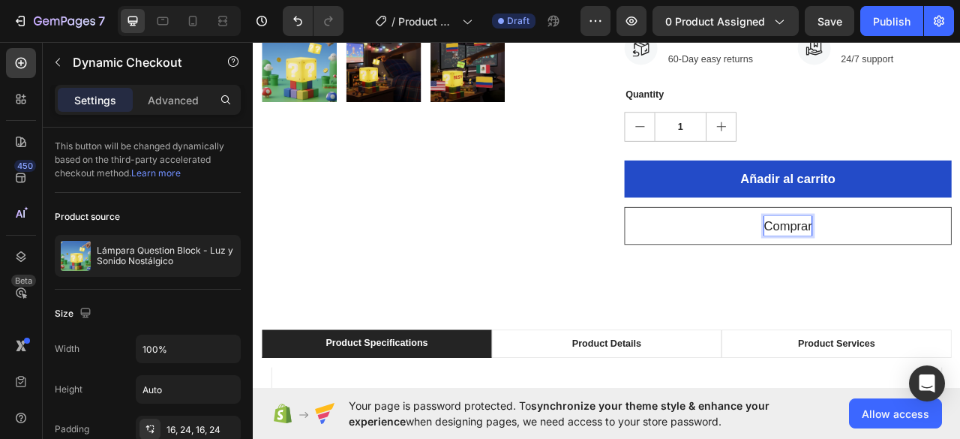
click at [725, 253] on button "Comprar" at bounding box center [933, 277] width 416 height 48
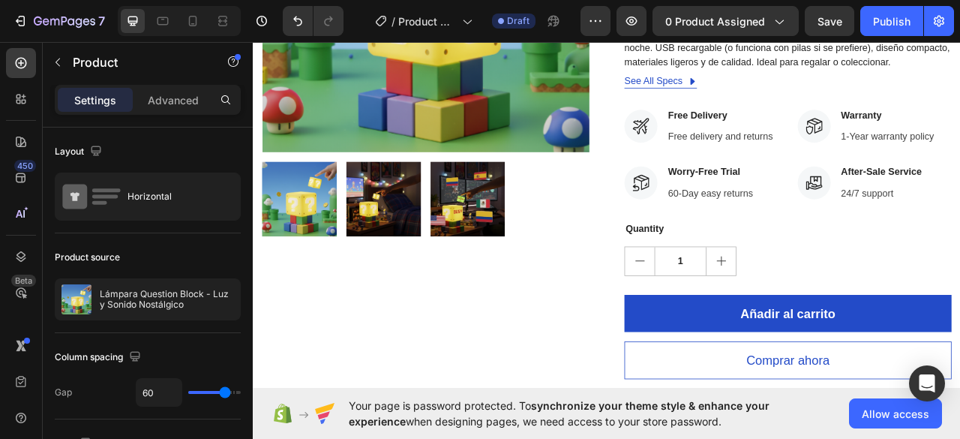
scroll to position [150, 0]
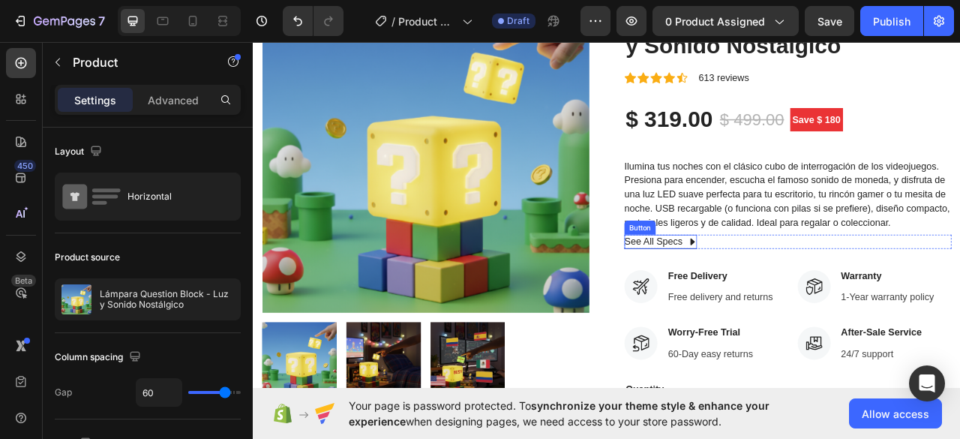
click at [807, 292] on icon at bounding box center [811, 297] width 12 height 12
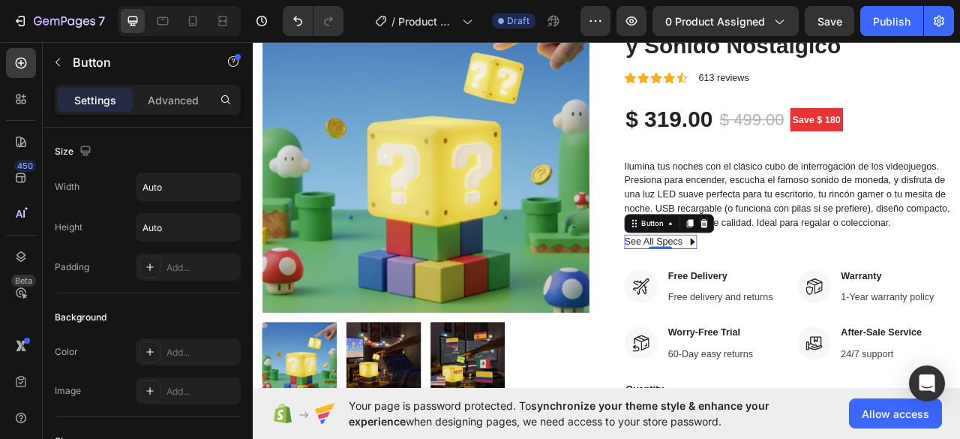
click at [807, 292] on icon at bounding box center [811, 297] width 12 height 12
click at [831, 296] on div "See All Specs Button 0 Row" at bounding box center [933, 297] width 416 height 18
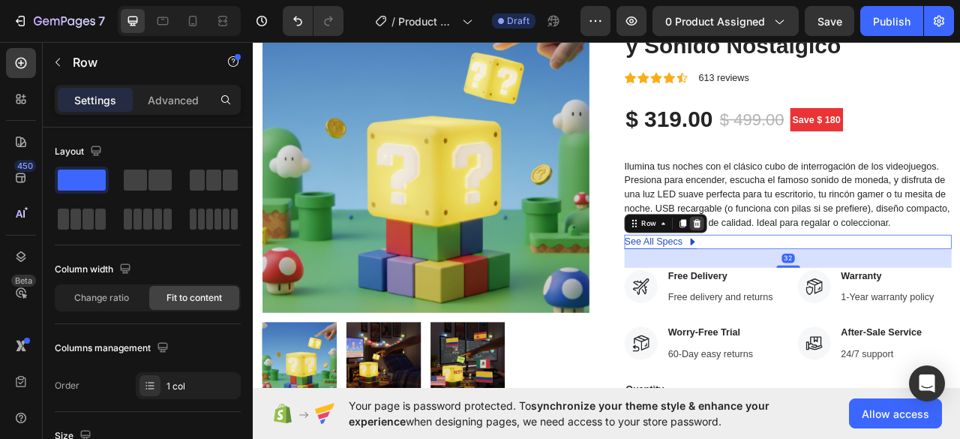
click at [816, 274] on div at bounding box center [817, 274] width 18 height 18
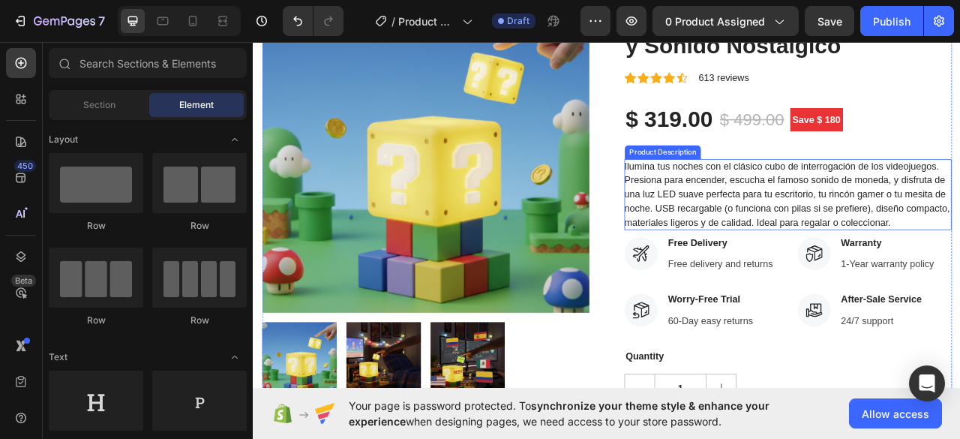
click at [954, 260] on p "Ilumina tus noches con el clásico cubo de interrogación de los videojuegos. Pre…" at bounding box center [932, 236] width 414 height 85
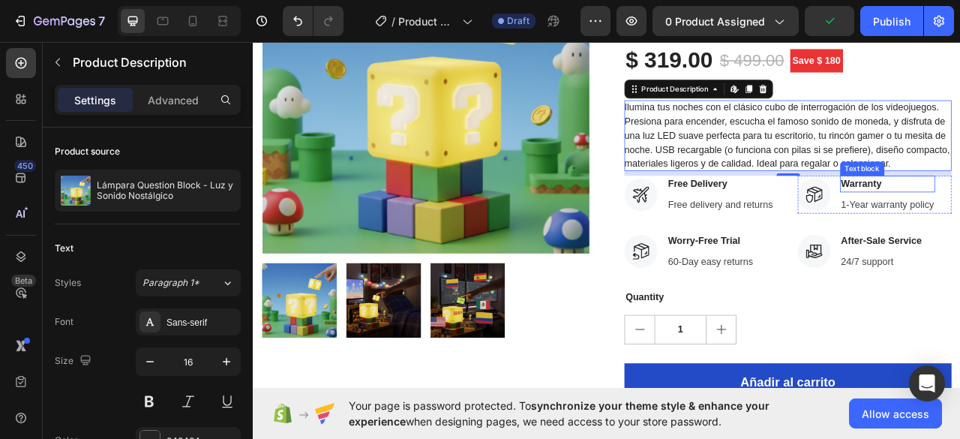
scroll to position [0, 0]
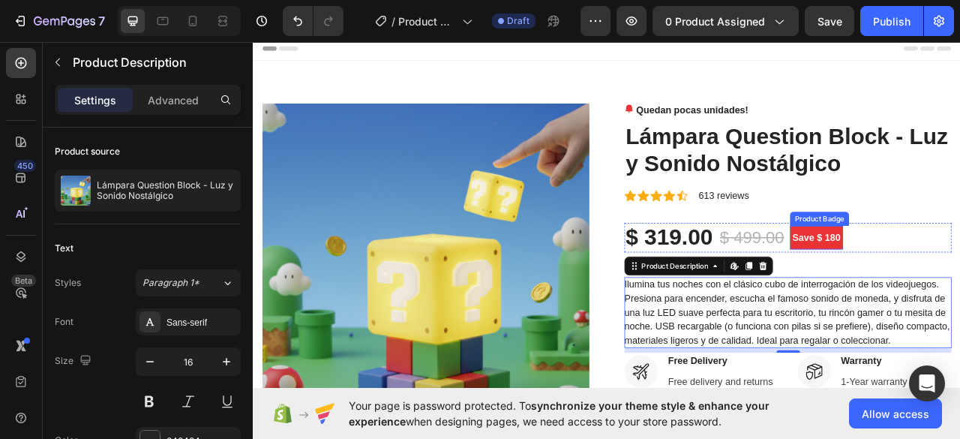
click at [942, 292] on pre "Save $ 180" at bounding box center [969, 292] width 67 height 30
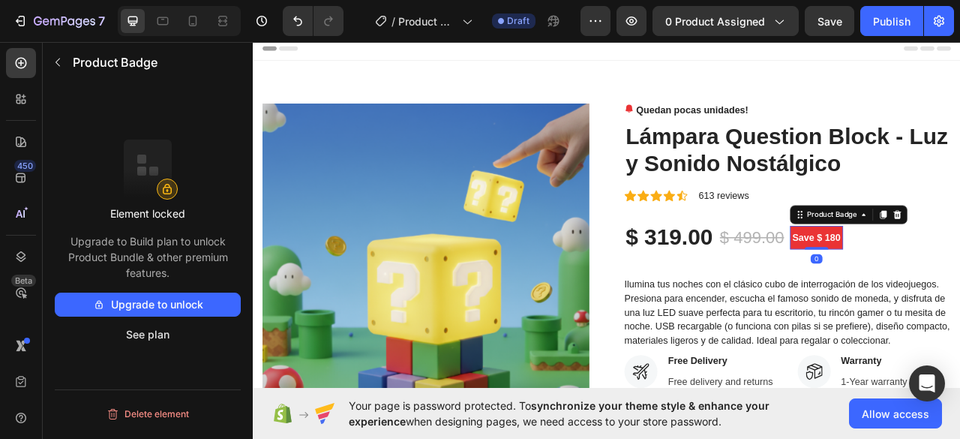
click at [942, 292] on pre "Save $ 180" at bounding box center [969, 292] width 67 height 30
click at [959, 295] on pre "Save $ 180" at bounding box center [969, 292] width 67 height 30
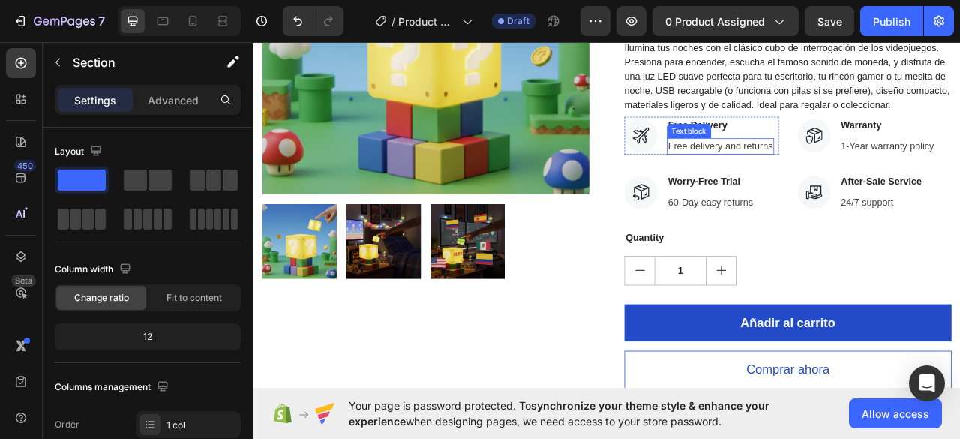
scroll to position [150, 0]
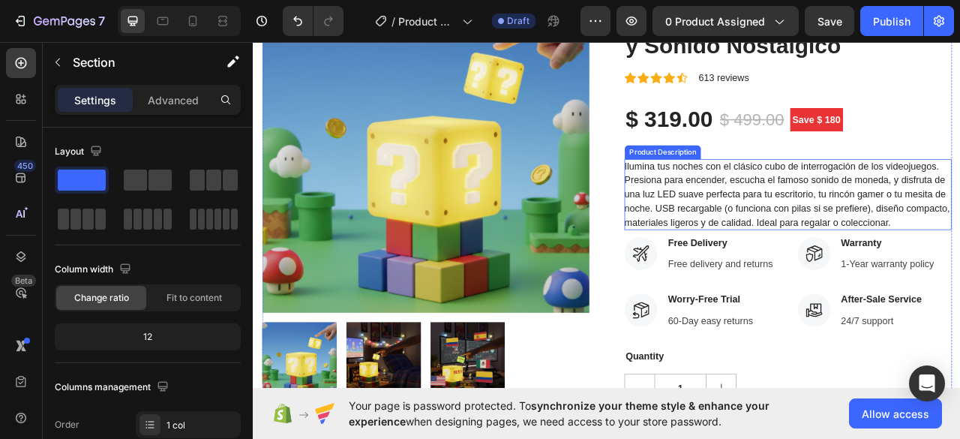
click at [910, 279] on div "Ilumina tus noches con el clásico cubo de interrogación de los videojuegos. Pre…" at bounding box center [933, 237] width 416 height 90
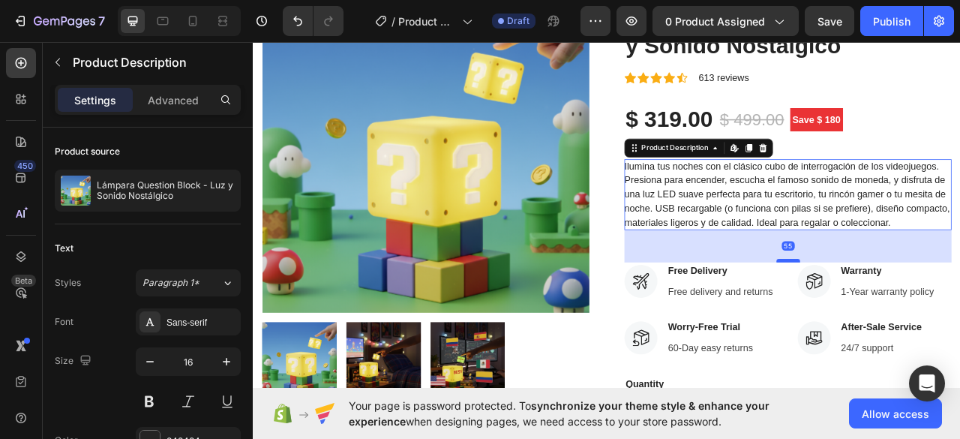
drag, startPoint x: 917, startPoint y: 286, endPoint x: 920, endPoint y: 322, distance: 35.4
click at [920, 322] on div at bounding box center [933, 321] width 30 height 4
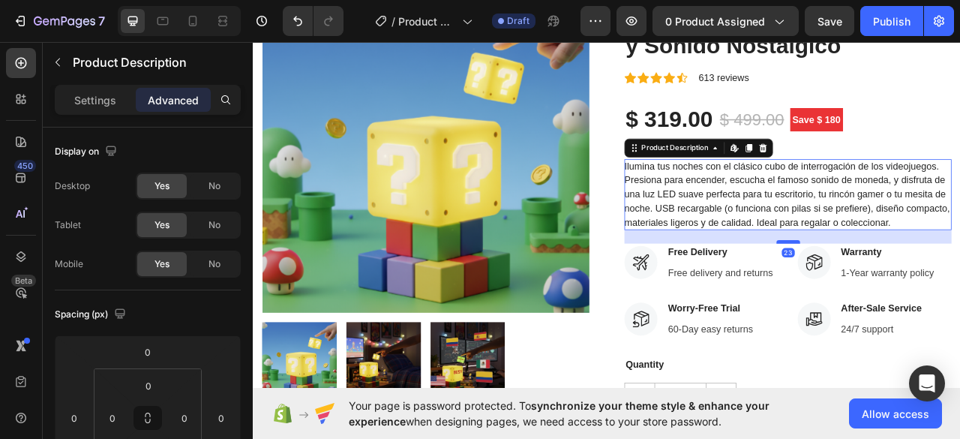
drag, startPoint x: 921, startPoint y: 322, endPoint x: 921, endPoint y: 298, distance: 24.0
click at [921, 298] on div "Quedan pocas unidades! Stock Counter Lámpara Question Block - Luz y Sonido Nost…" at bounding box center [933, 308] width 416 height 674
type input "23"
click at [959, 103] on div "Quedan pocas unidades! Stock Counter Lámpara Question Block - Luz y Sonido Nost…" at bounding box center [933, 308] width 416 height 674
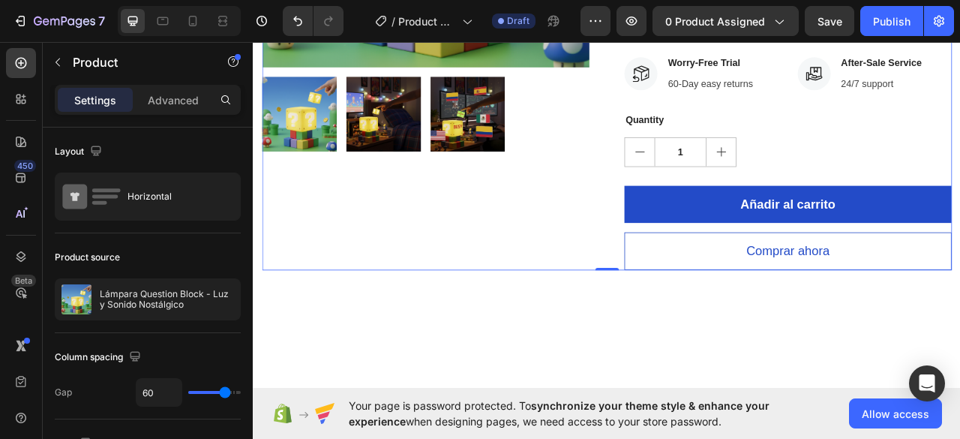
scroll to position [225, 0]
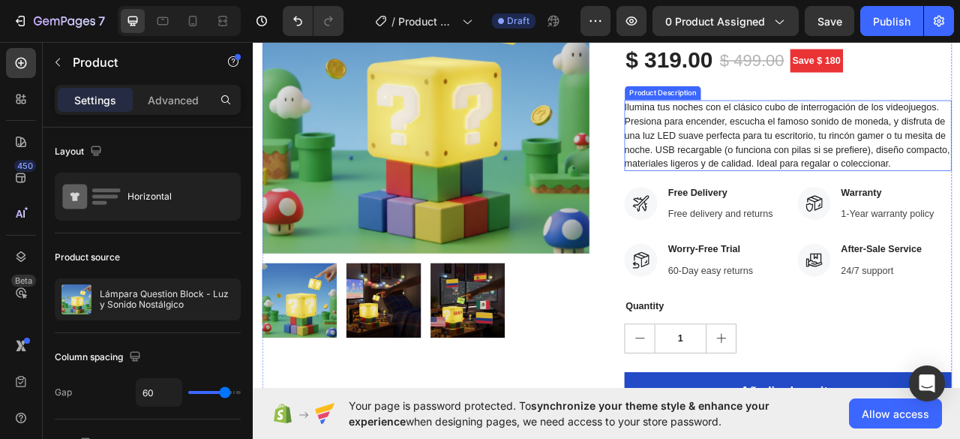
click at [930, 187] on div "Ilumina tus noches con el clásico cubo de interrogación de los videojuegos. Pre…" at bounding box center [933, 162] width 416 height 90
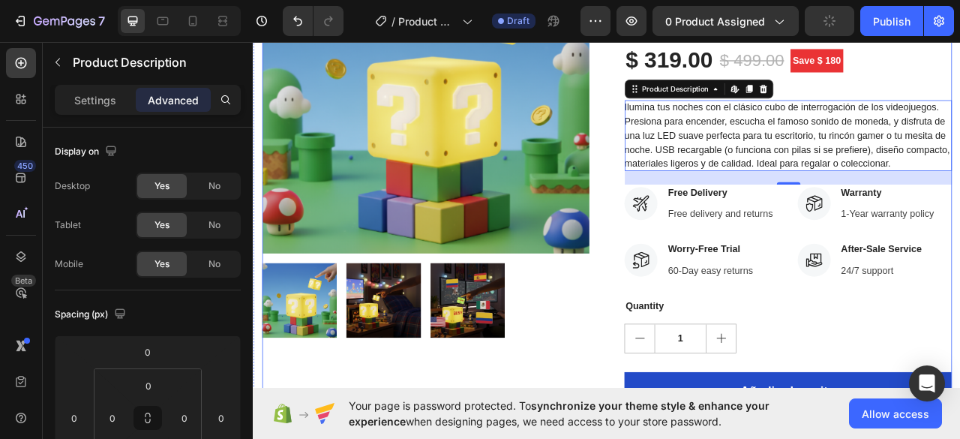
click at [959, 73] on div "$ 319.00 Product Price Product Price $ 499.00 Compare Price Compare Price Save …" at bounding box center [933, 66] width 416 height 37
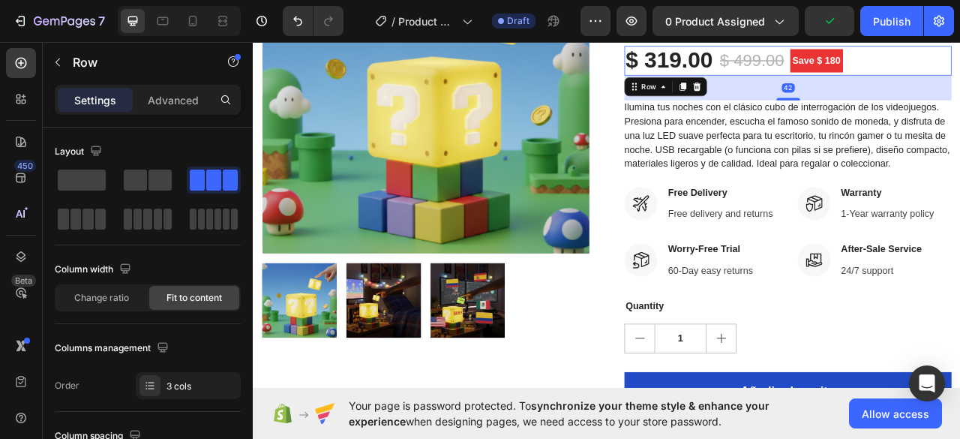
click at [959, 63] on div "$ 319.00 Product Price Product Price $ 499.00 Compare Price Compare Price Save …" at bounding box center [933, 66] width 416 height 37
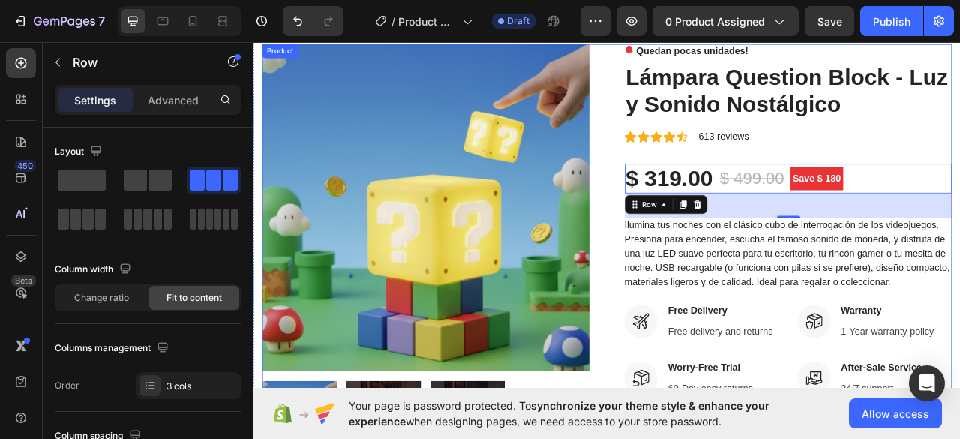
click at [959, 150] on div "Quedan pocas unidades! Stock Counter Lámpara Question Block - Luz y Sonido Nost…" at bounding box center [933, 383] width 416 height 674
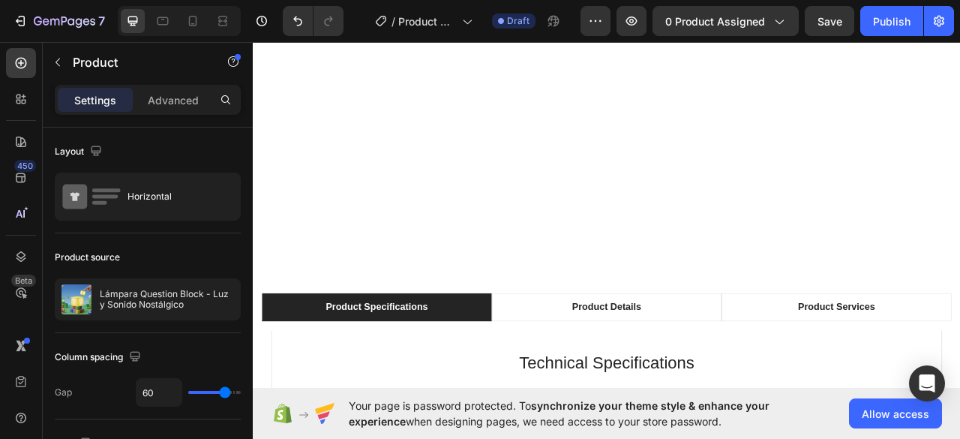
scroll to position [825, 0]
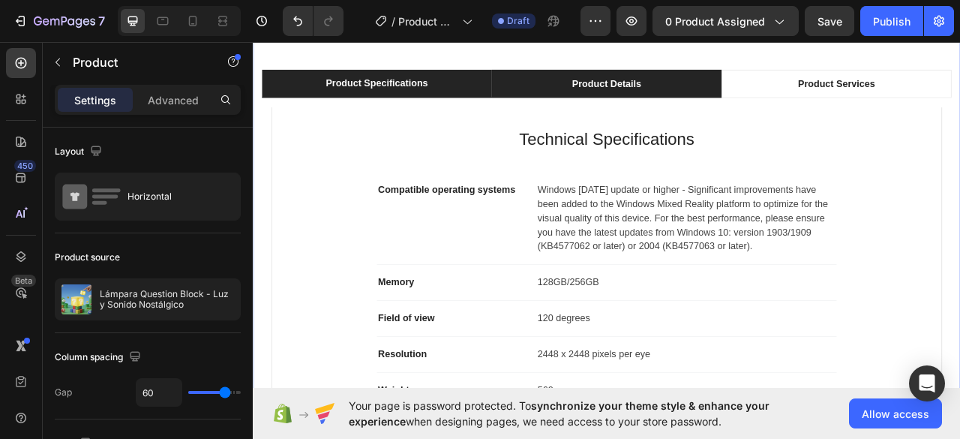
click at [648, 88] on li "Product Details" at bounding box center [702, 96] width 292 height 36
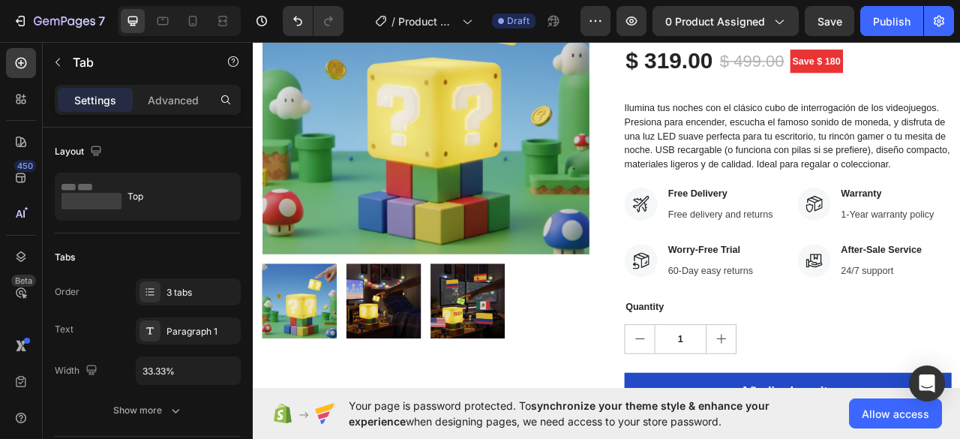
scroll to position [0, 0]
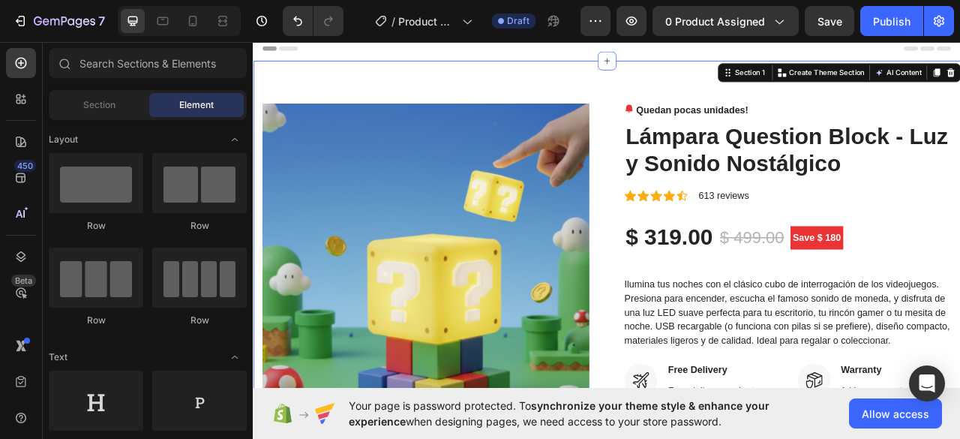
click at [791, 52] on div "Header" at bounding box center [703, 51] width 876 height 30
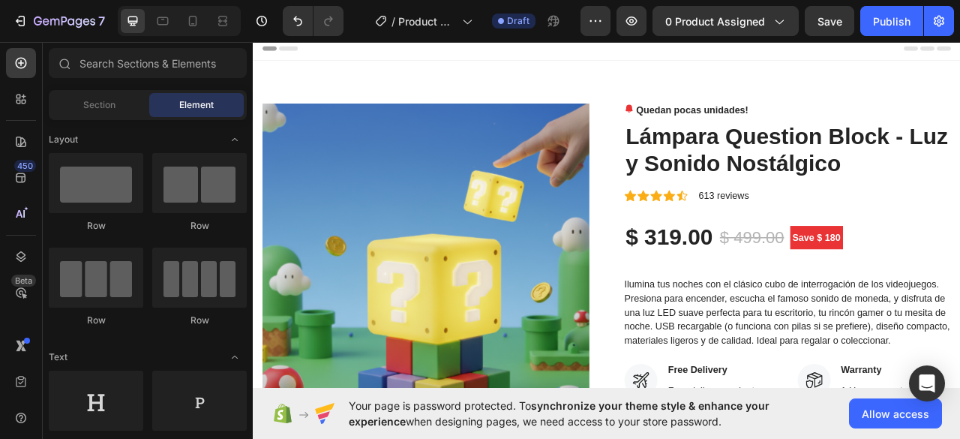
click at [953, 52] on div "Header" at bounding box center [703, 51] width 876 height 30
